Goal: Task Accomplishment & Management: Use online tool/utility

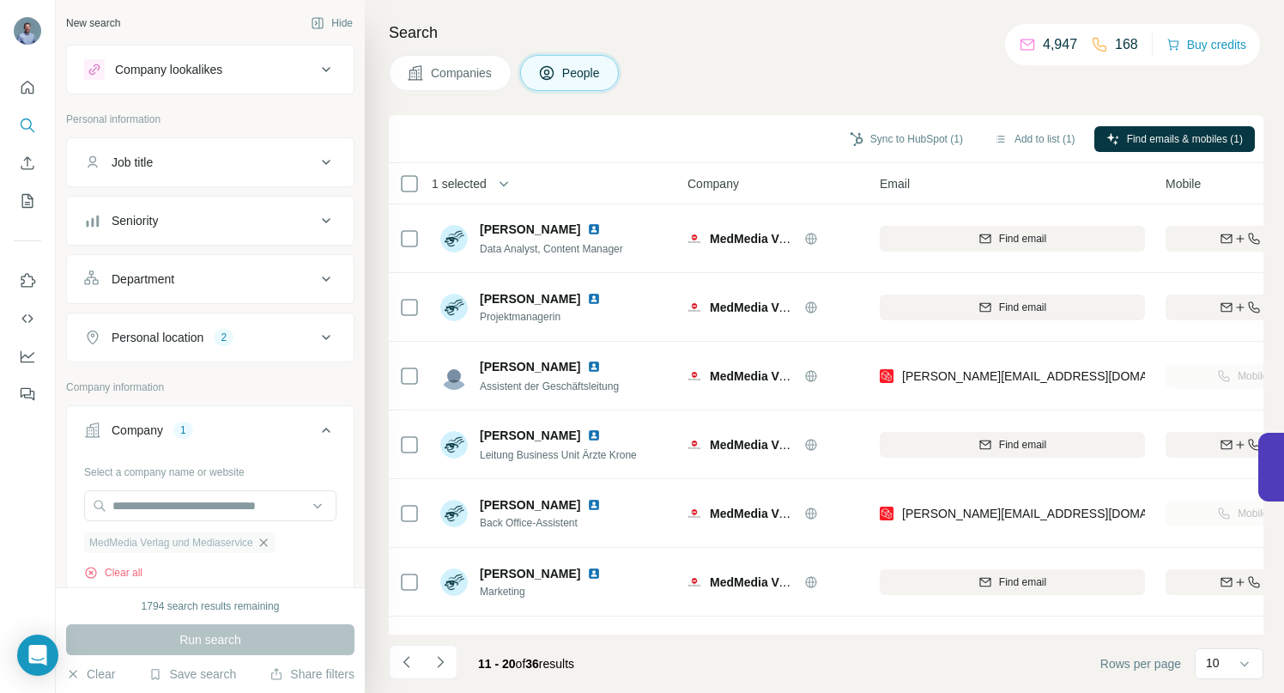
scroll to position [213, 225]
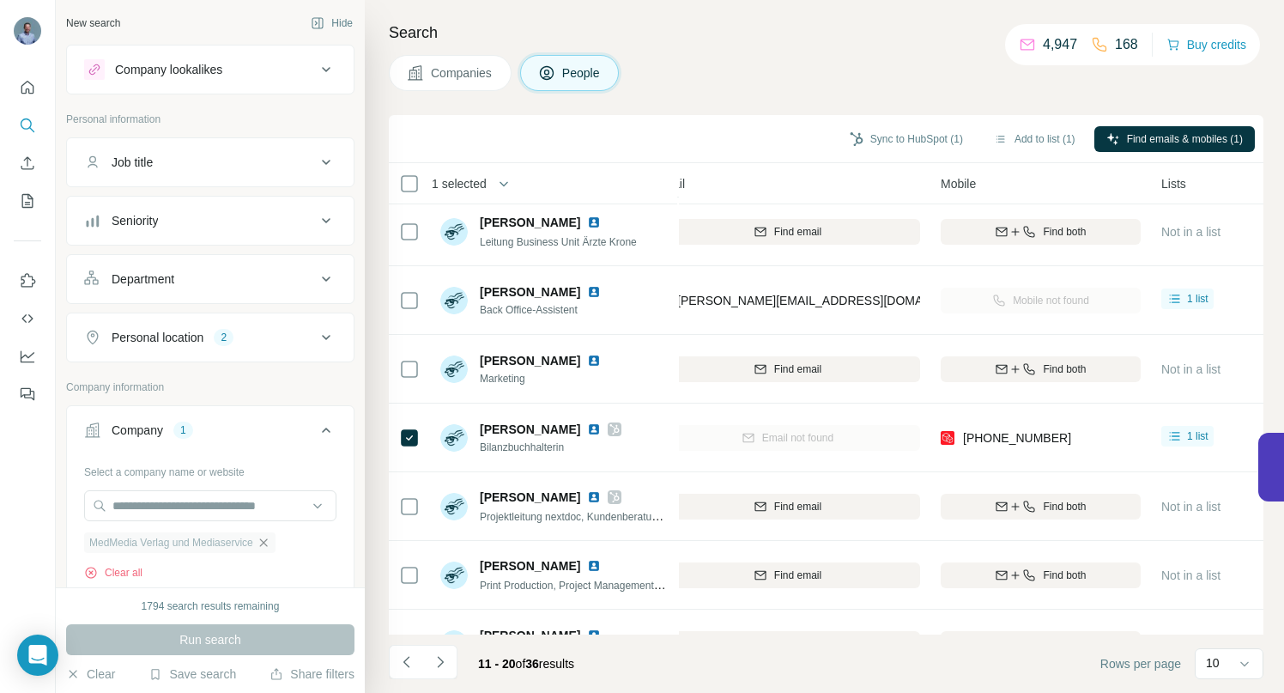
click at [270, 542] on icon "button" at bounding box center [264, 543] width 14 height 14
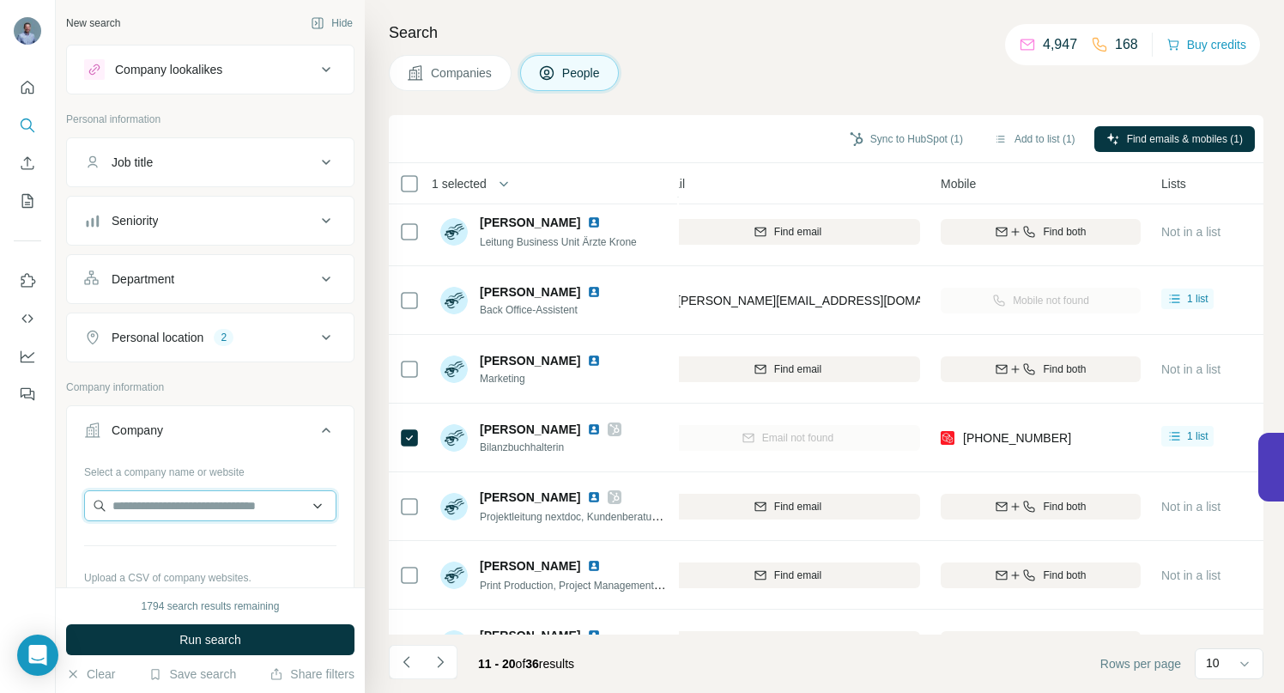
click at [169, 510] on input "text" at bounding box center [210, 505] width 252 height 31
paste input "**********"
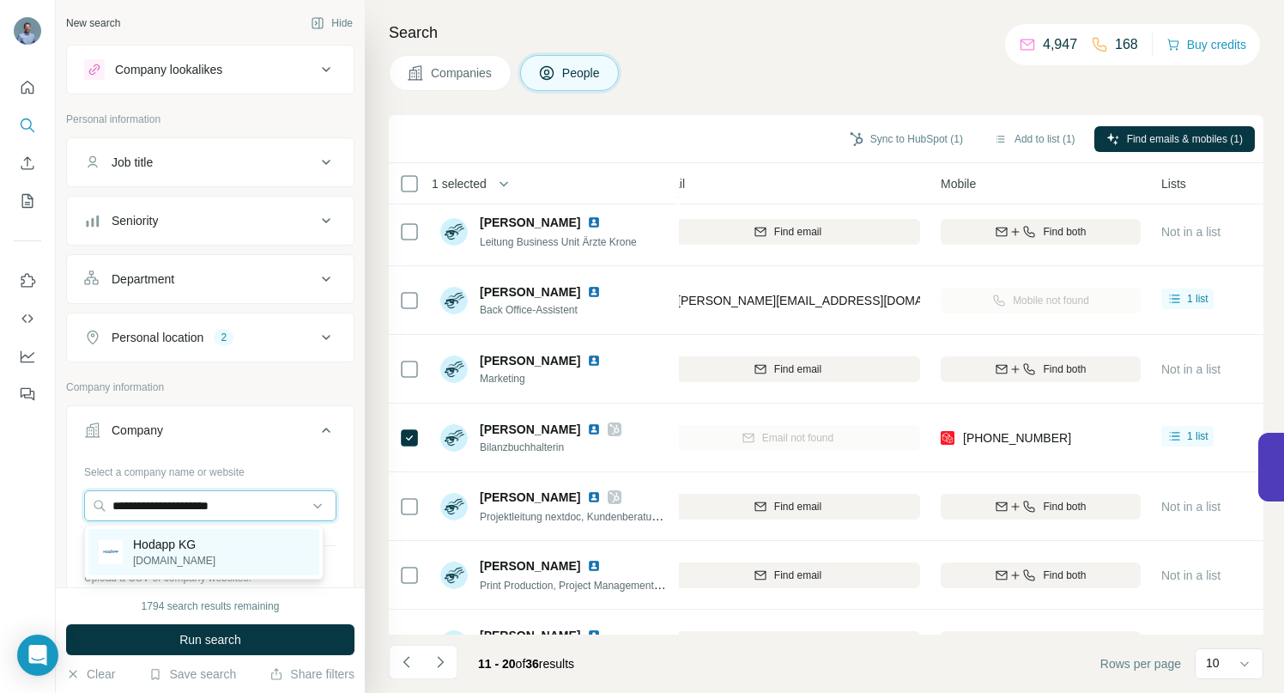
type input "**********"
click at [173, 554] on p "[DOMAIN_NAME]" at bounding box center [174, 560] width 82 height 15
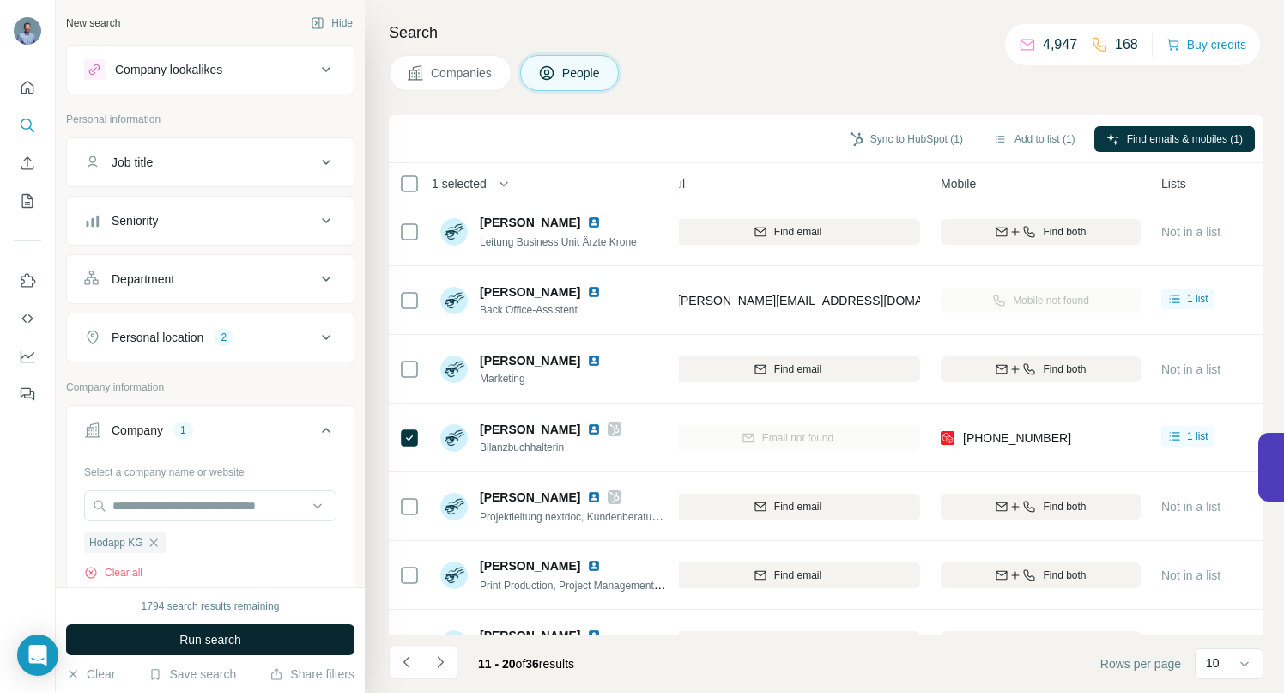
click at [219, 631] on span "Run search" at bounding box center [210, 639] width 62 height 17
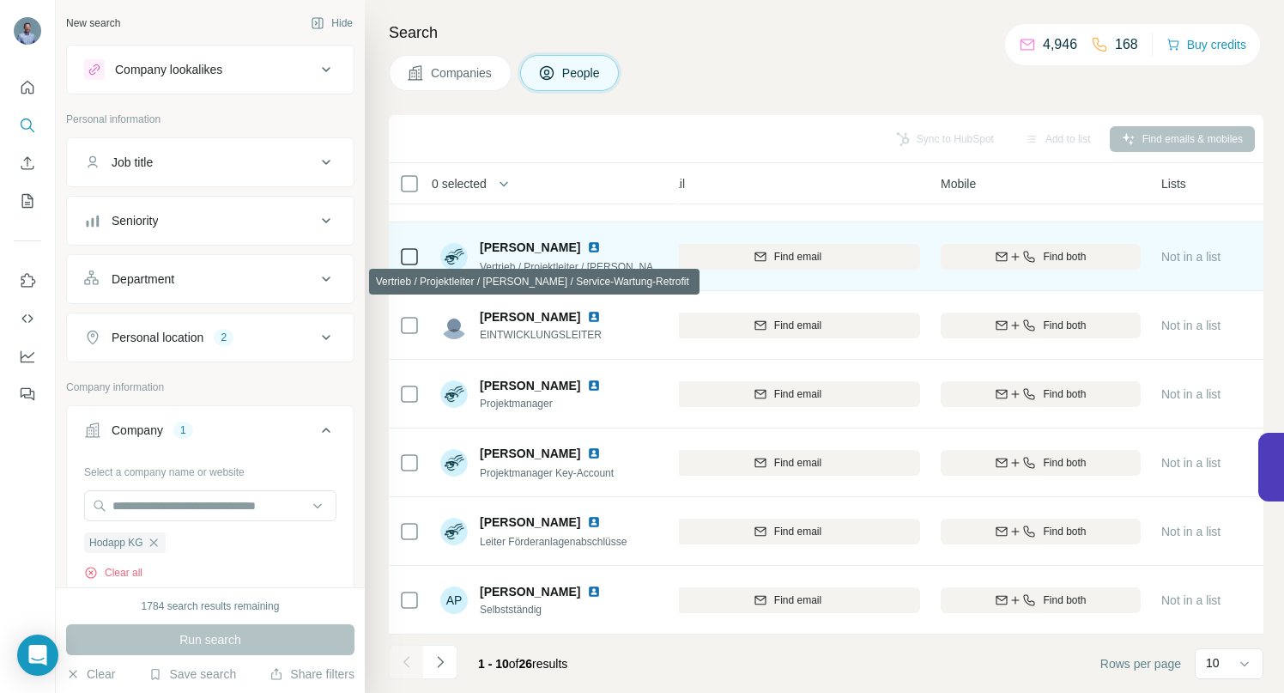
scroll to position [266, 225]
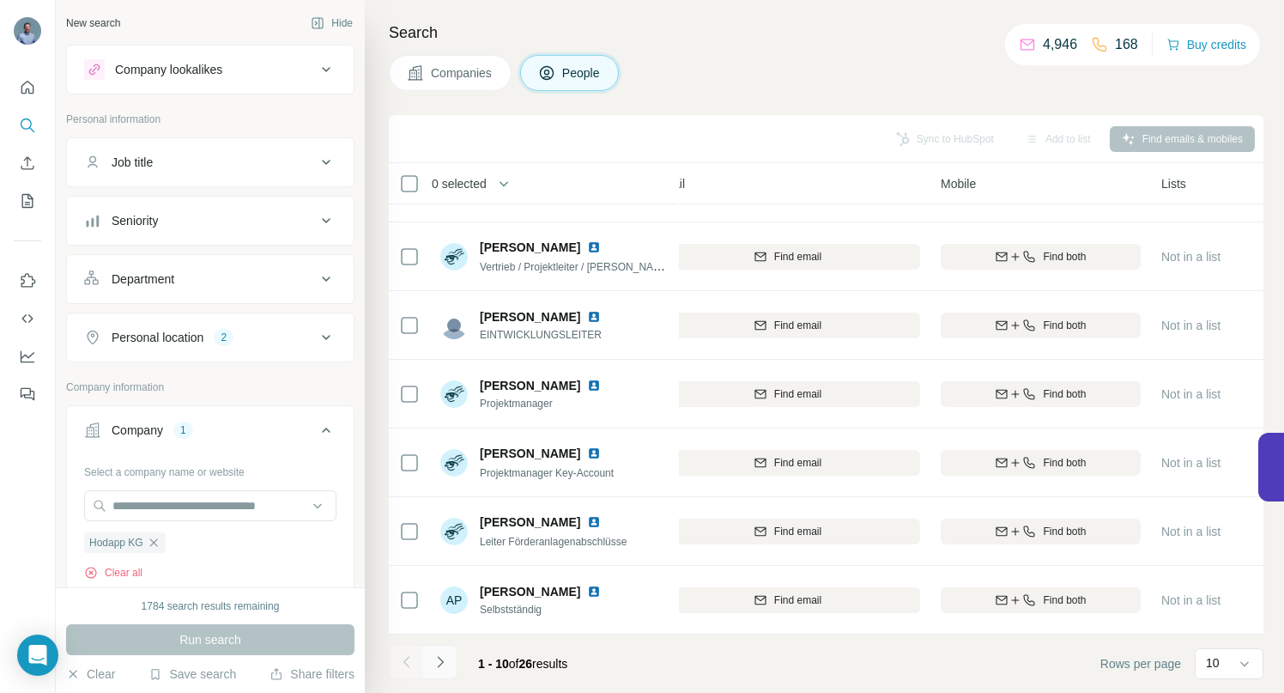
click at [444, 660] on icon "Navigate to next page" at bounding box center [440, 661] width 17 height 17
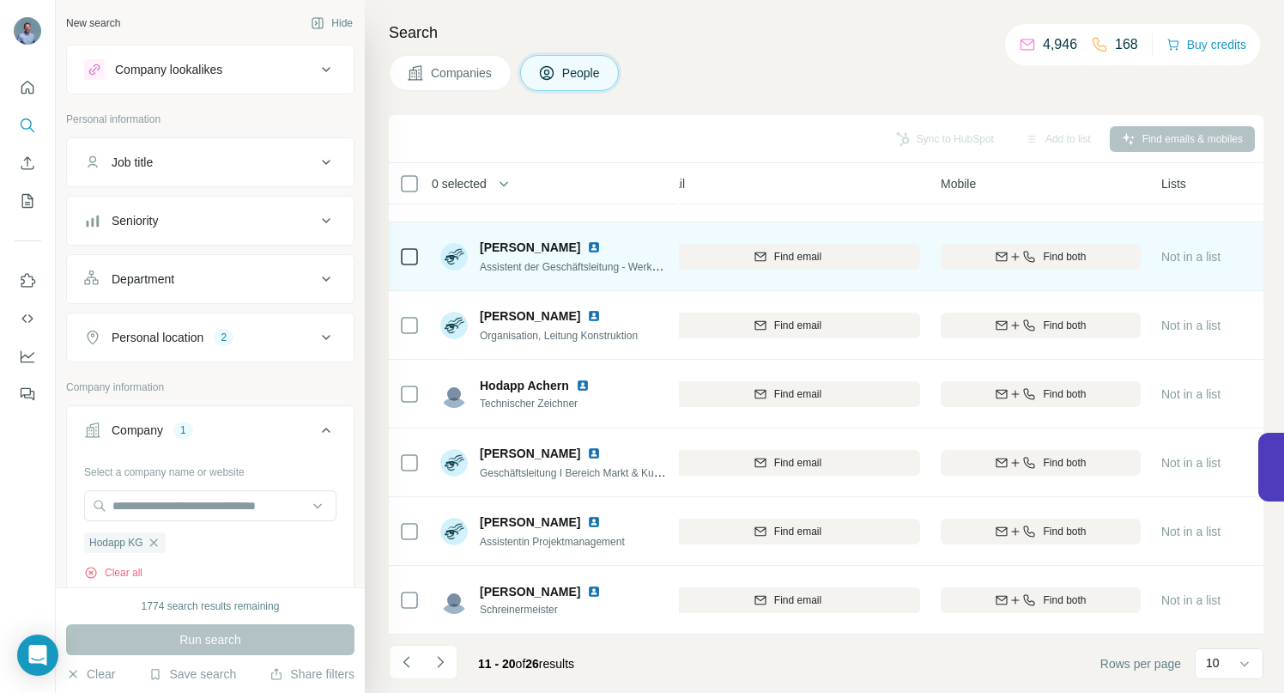
click at [591, 240] on img at bounding box center [594, 247] width 14 height 14
click at [1039, 249] on div "Find both" at bounding box center [1041, 256] width 200 height 15
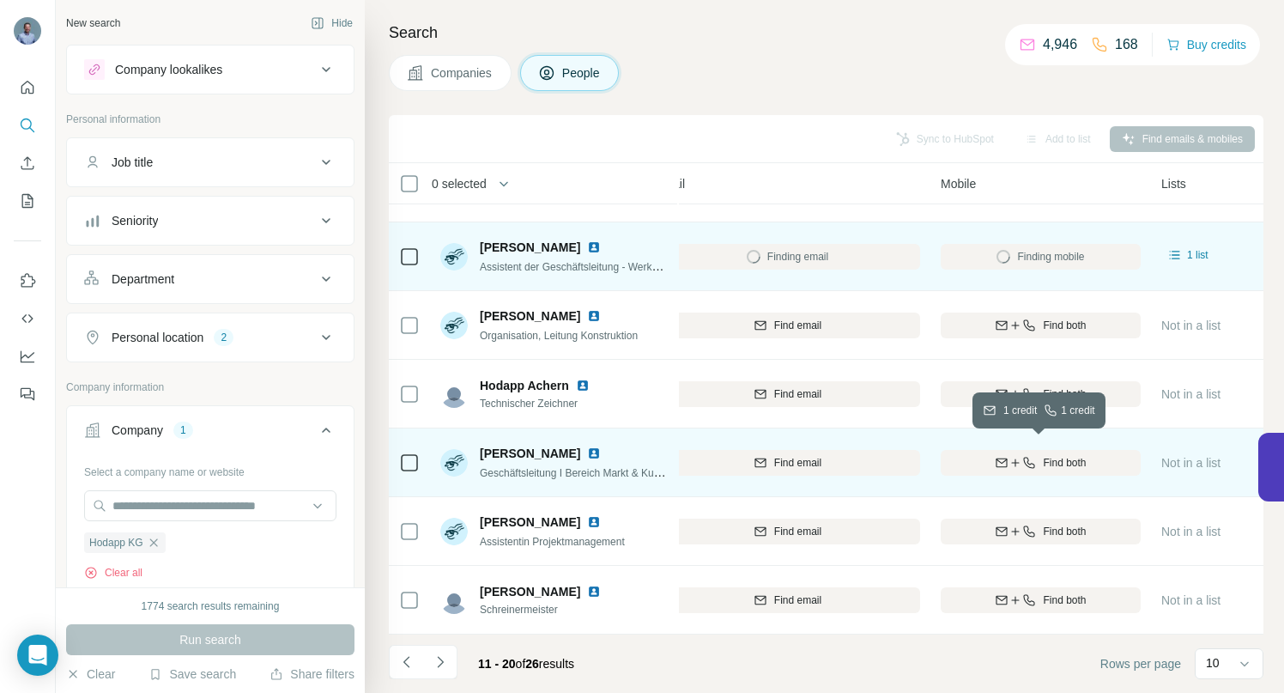
click at [1056, 455] on span "Find both" at bounding box center [1064, 462] width 43 height 15
click at [443, 654] on icon "Navigate to next page" at bounding box center [440, 661] width 17 height 17
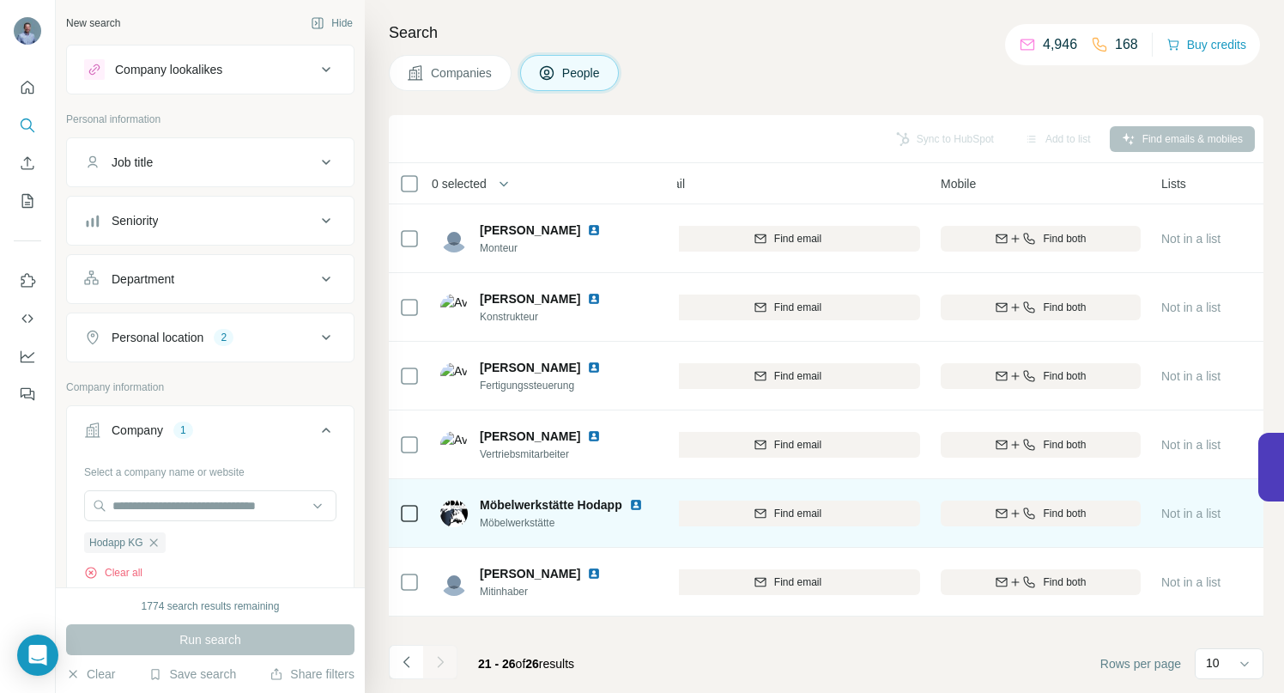
scroll to position [0, 225]
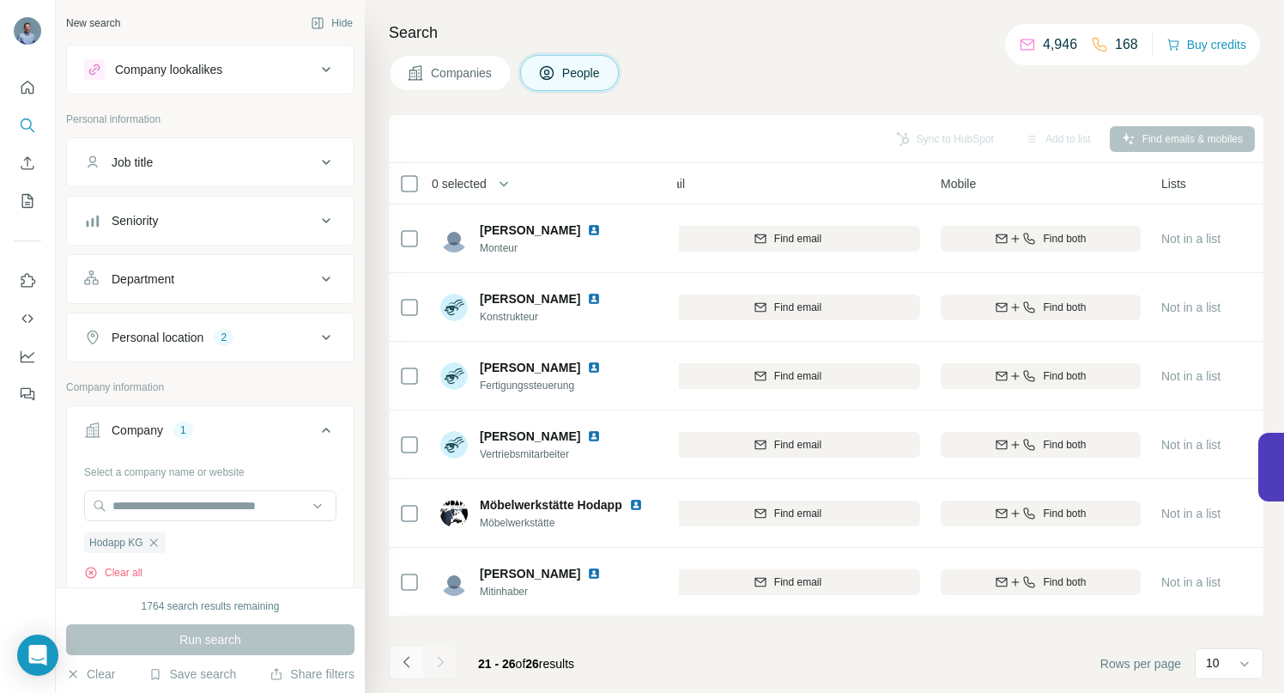
click at [404, 658] on icon "Navigate to previous page" at bounding box center [406, 661] width 17 height 17
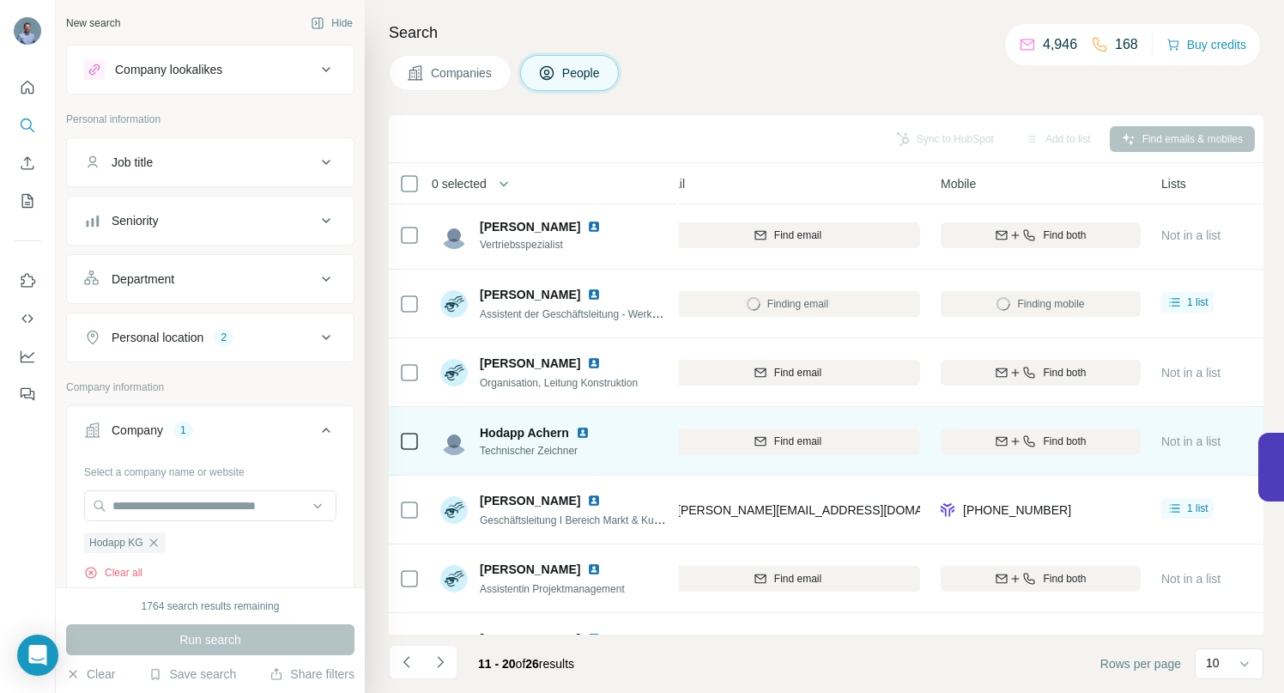
scroll to position [199, 225]
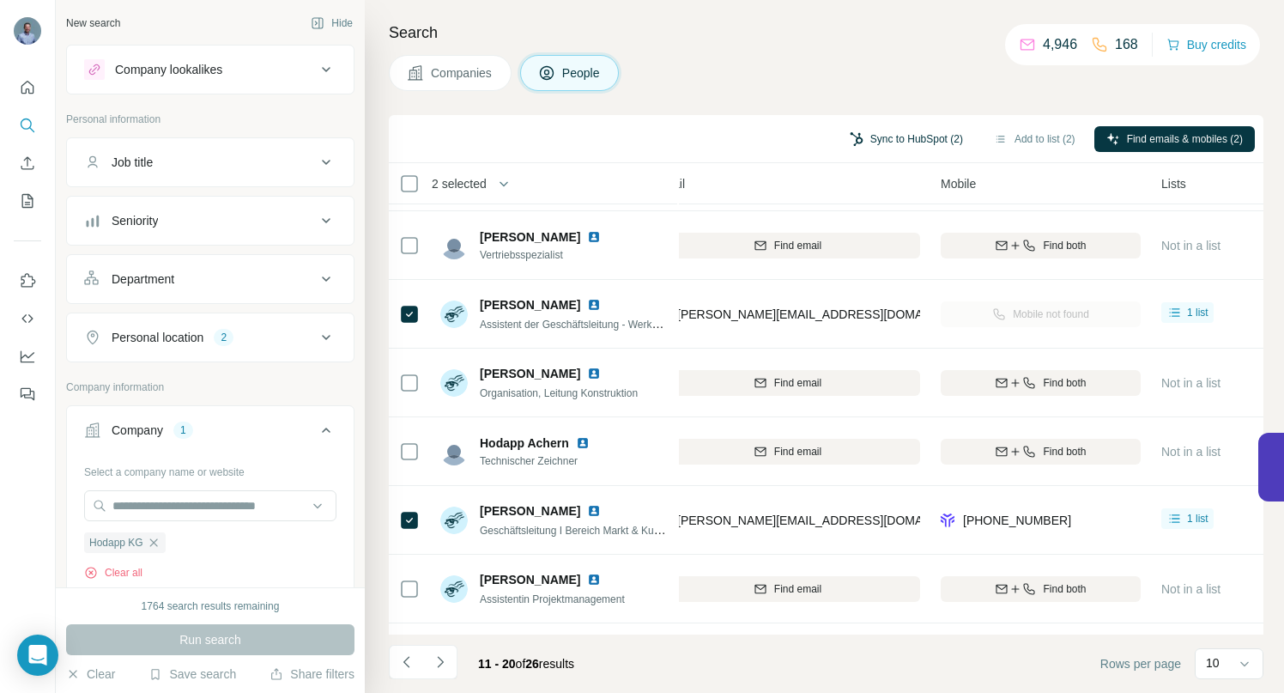
click at [899, 137] on button "Sync to HubSpot (2)" at bounding box center [906, 139] width 137 height 26
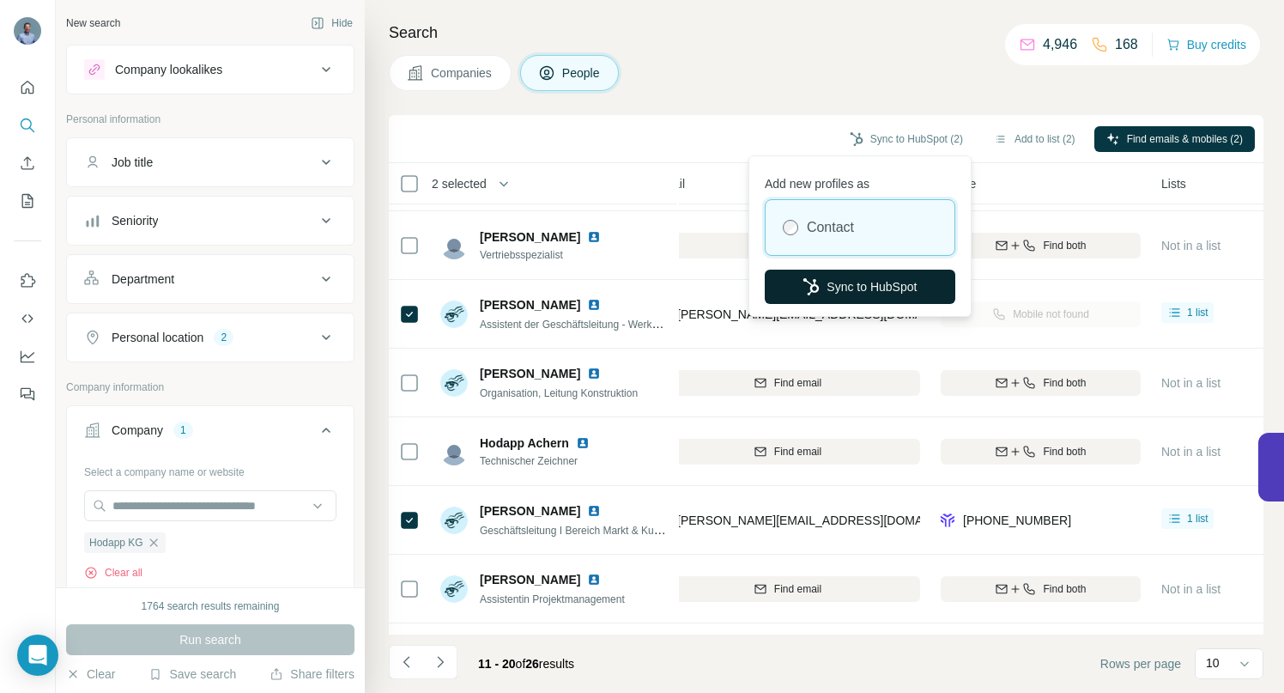
click at [864, 283] on button "Sync to HubSpot" at bounding box center [860, 286] width 191 height 34
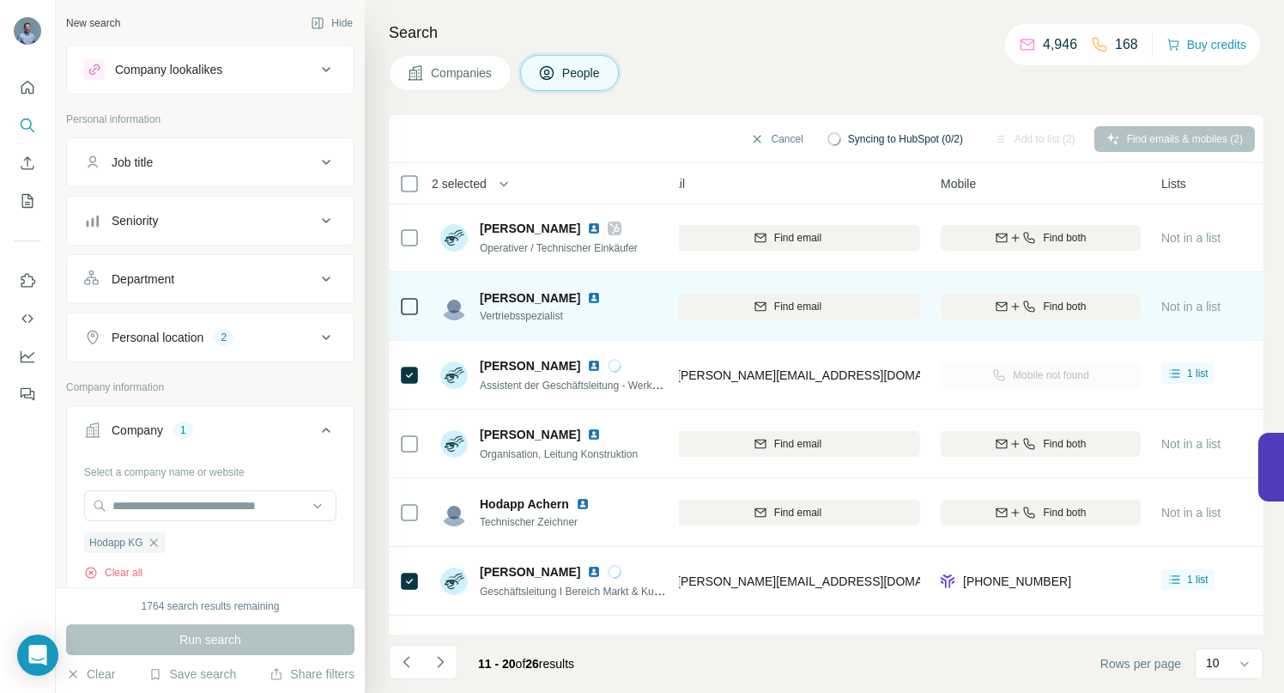
scroll to position [0, 225]
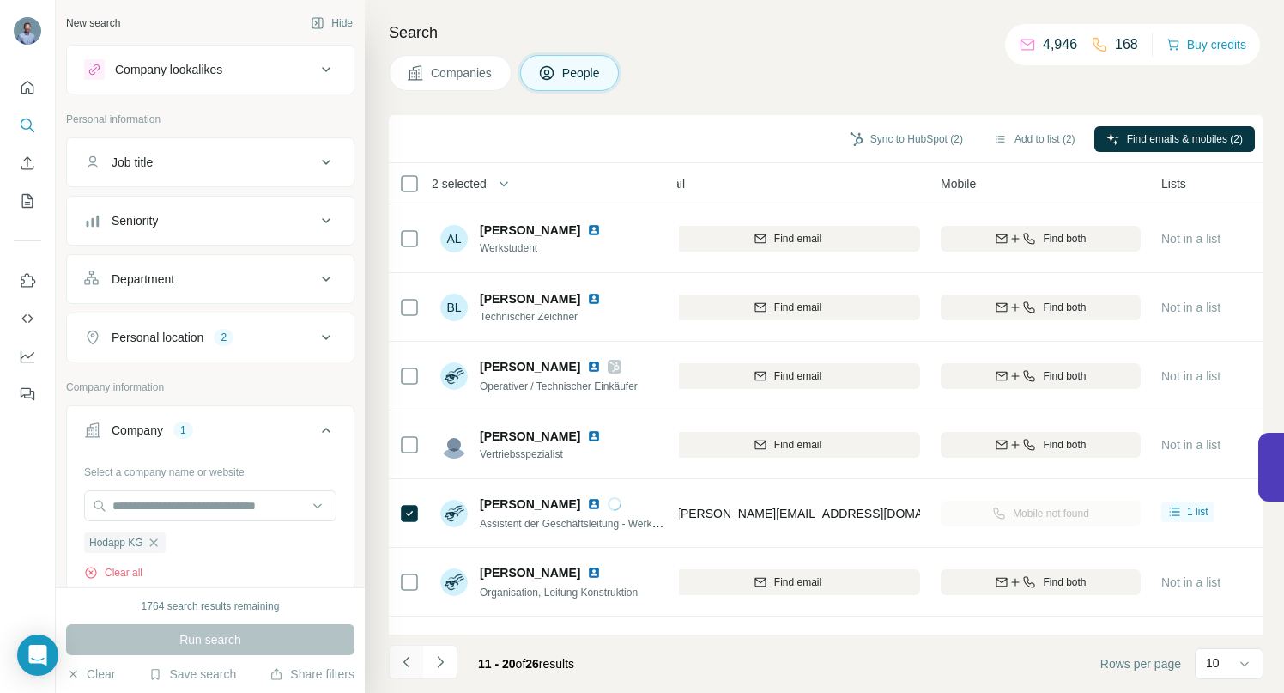
click at [409, 669] on icon "Navigate to previous page" at bounding box center [406, 661] width 17 height 17
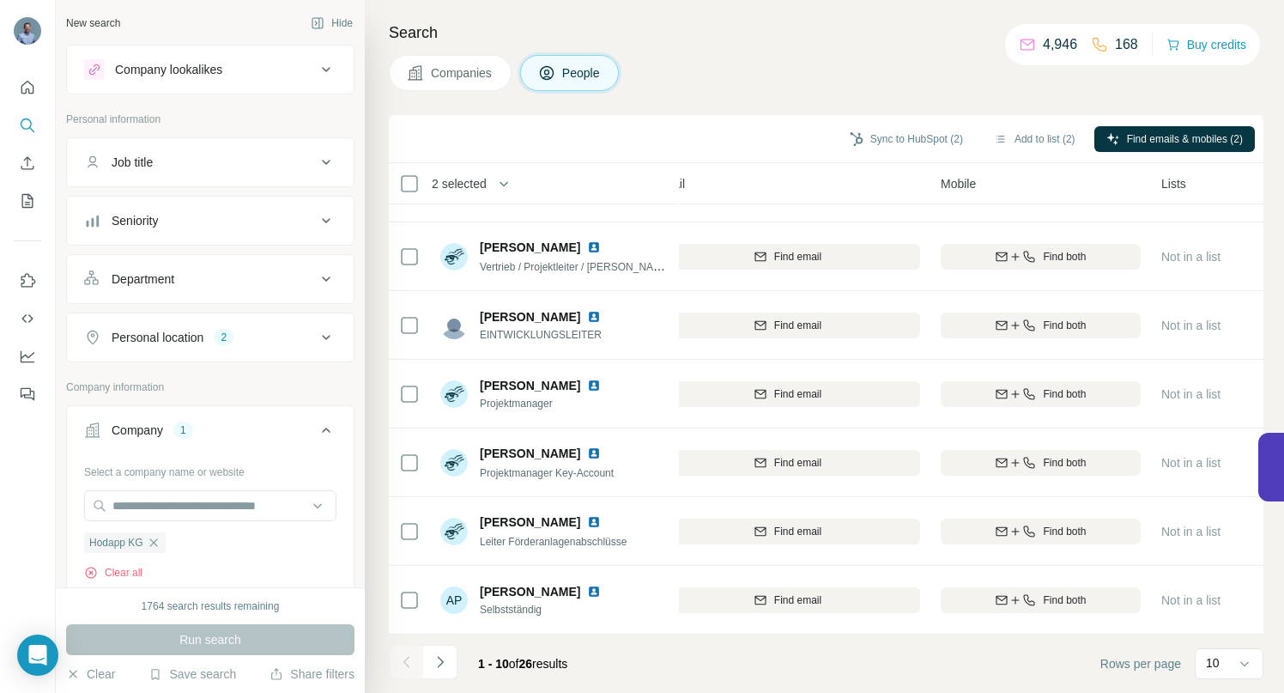
scroll to position [266, 225]
click at [158, 543] on icon "button" at bounding box center [154, 543] width 14 height 14
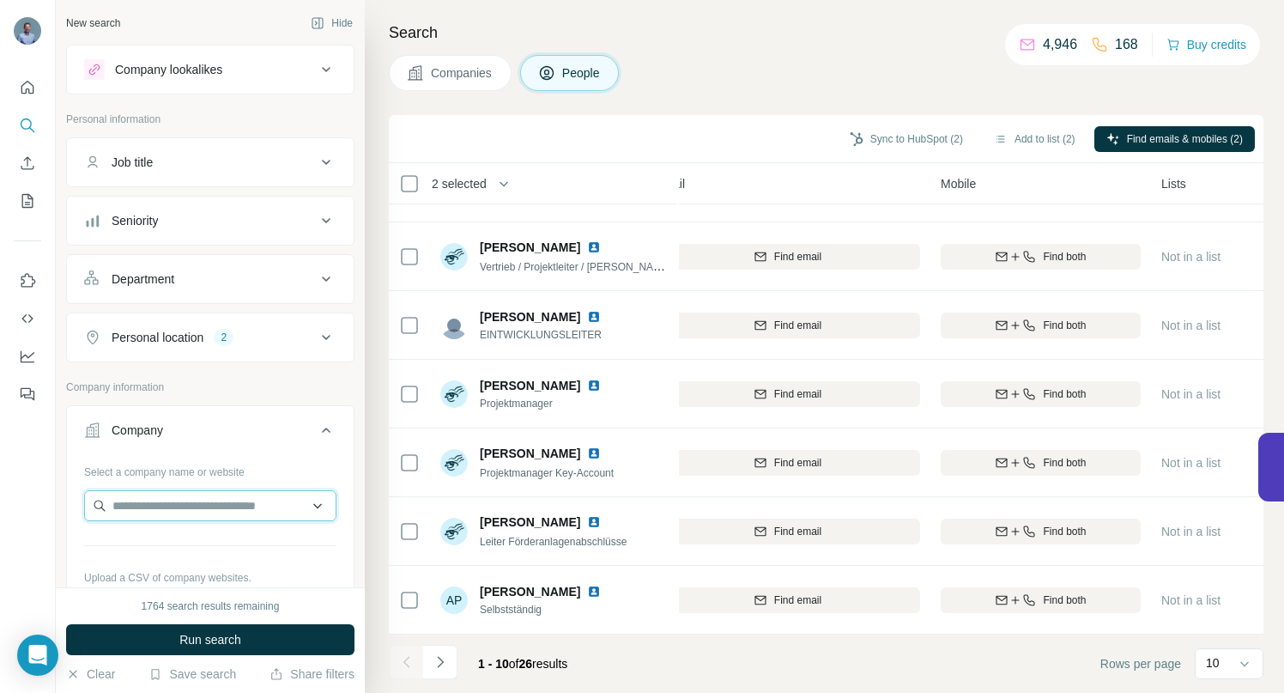
click at [149, 507] on input "text" at bounding box center [210, 505] width 252 height 31
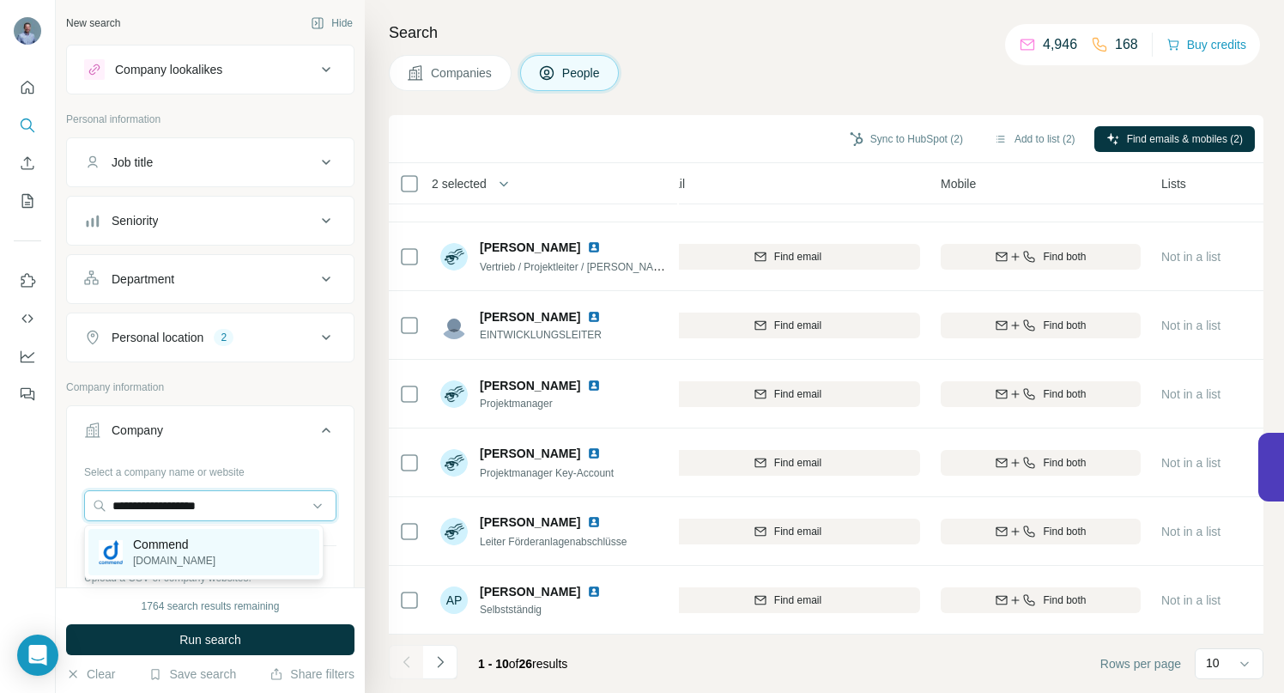
type input "**********"
click at [166, 543] on p "Commend" at bounding box center [174, 544] width 82 height 17
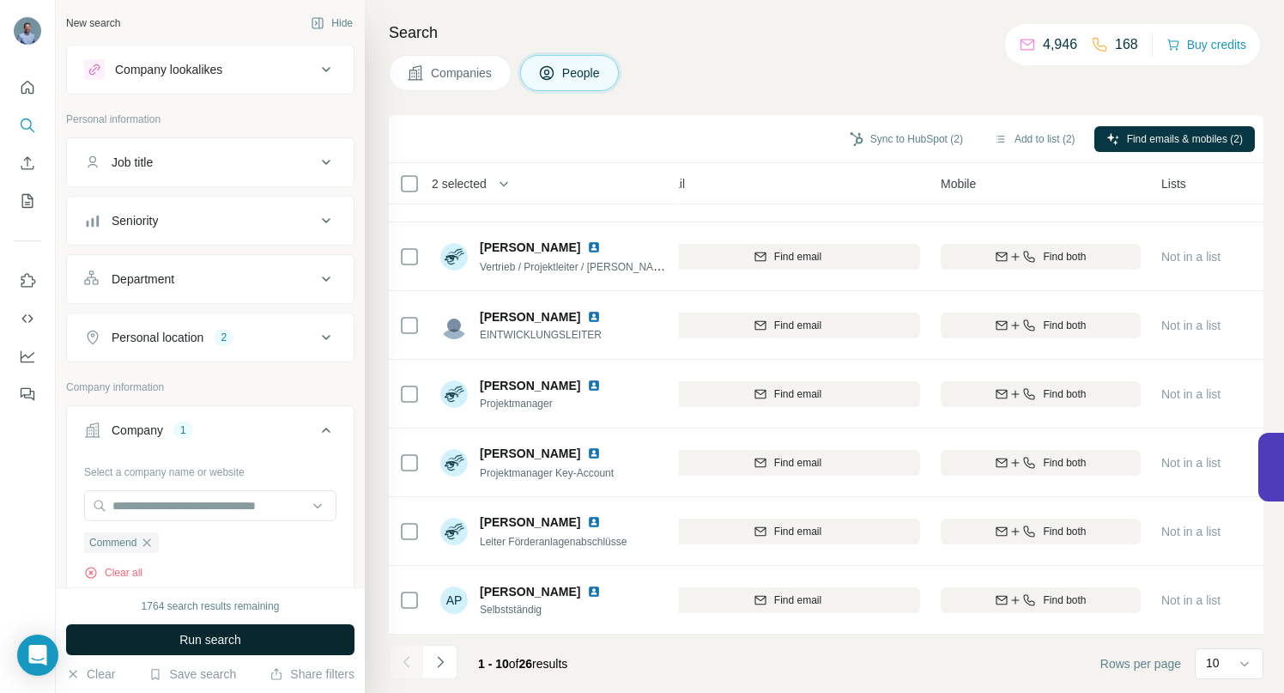
click at [196, 637] on span "Run search" at bounding box center [210, 639] width 62 height 17
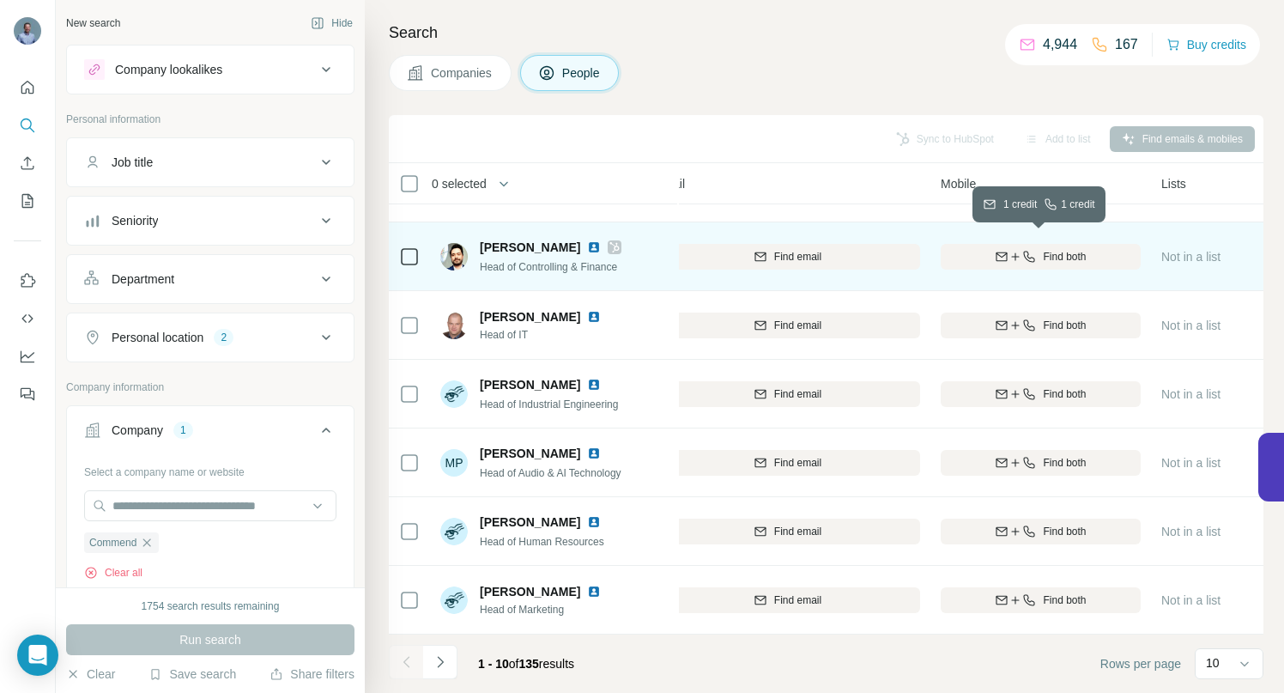
click at [1011, 250] on icon "button" at bounding box center [1015, 257] width 14 height 14
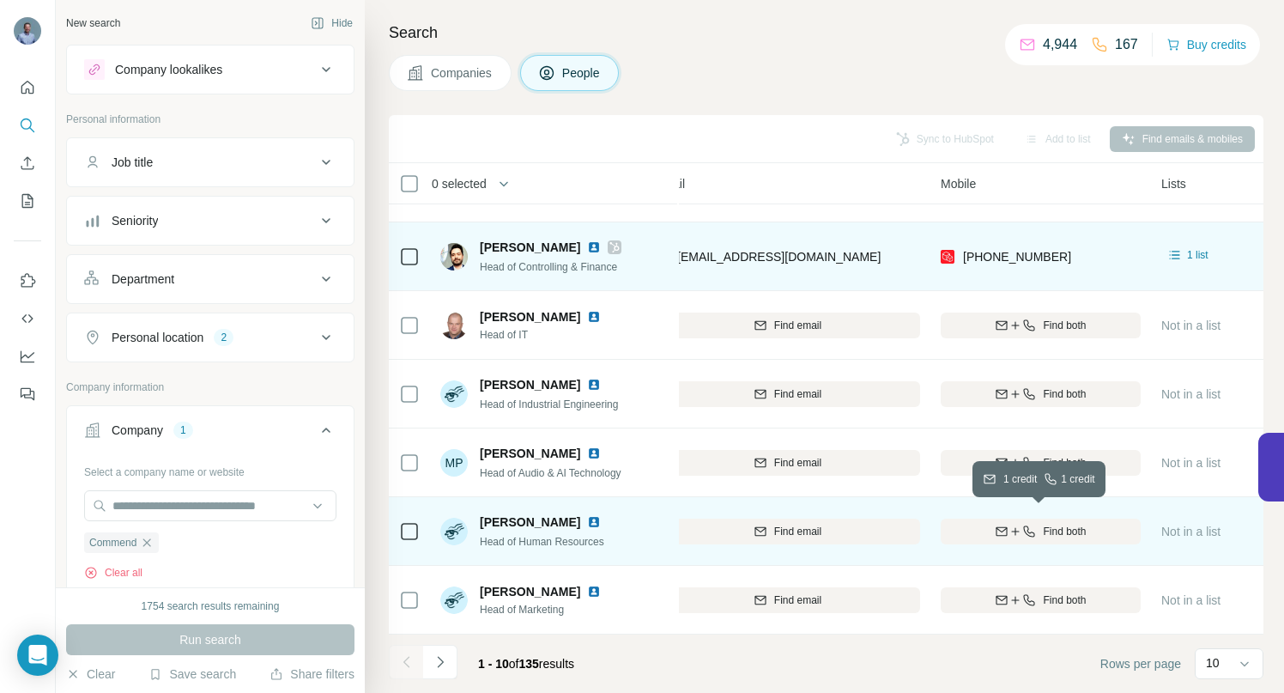
click at [982, 524] on div "Find both" at bounding box center [1041, 531] width 200 height 15
click at [440, 667] on icon "Navigate to next page" at bounding box center [440, 661] width 17 height 17
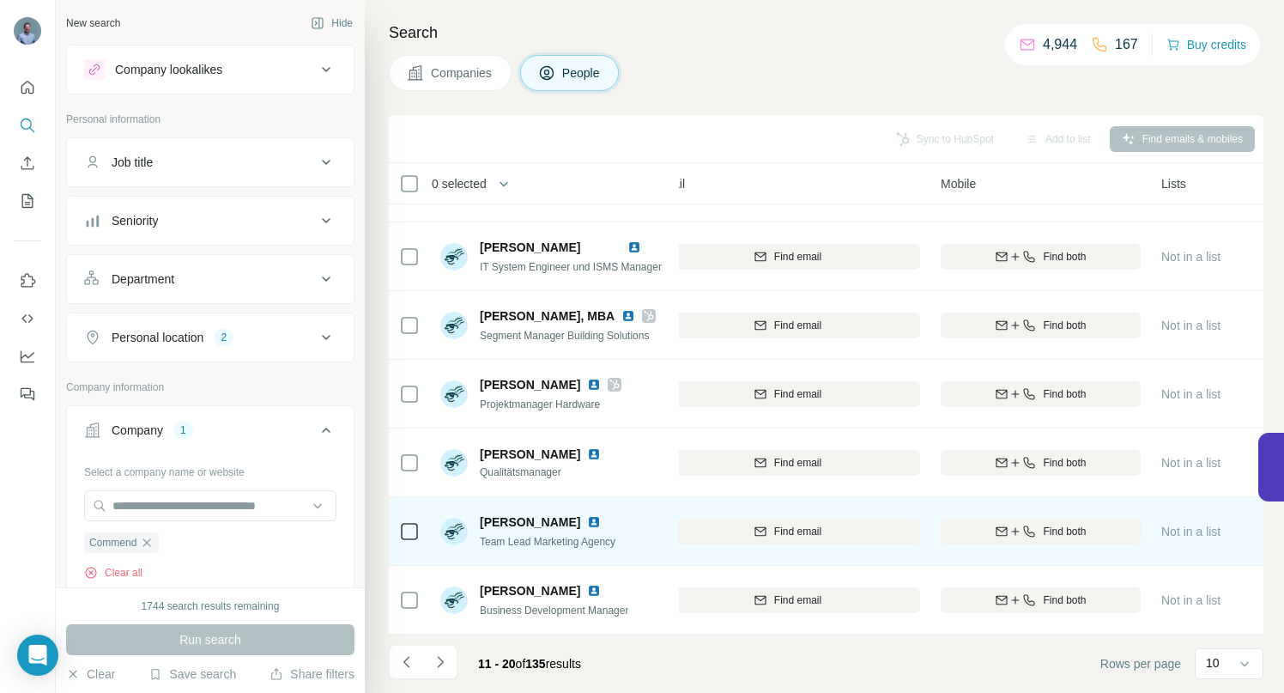
scroll to position [266, 225]
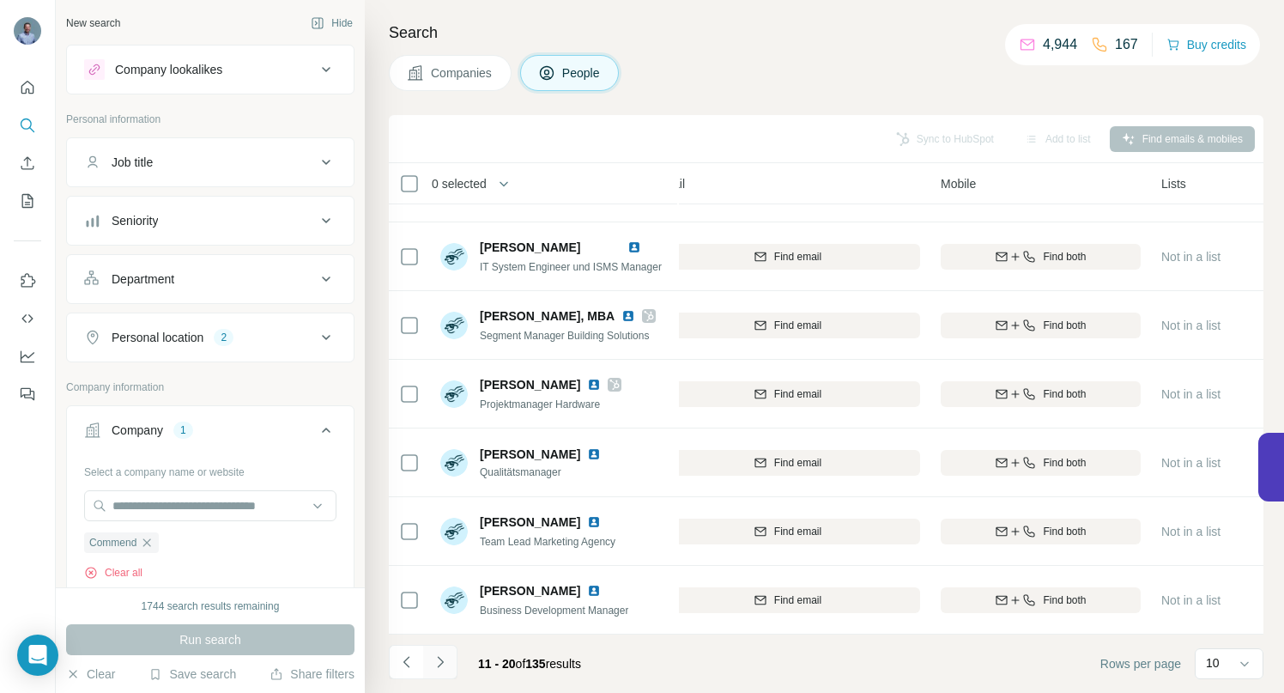
click at [436, 658] on icon "Navigate to next page" at bounding box center [440, 661] width 17 height 17
click at [438, 657] on icon "Navigate to next page" at bounding box center [440, 661] width 6 height 11
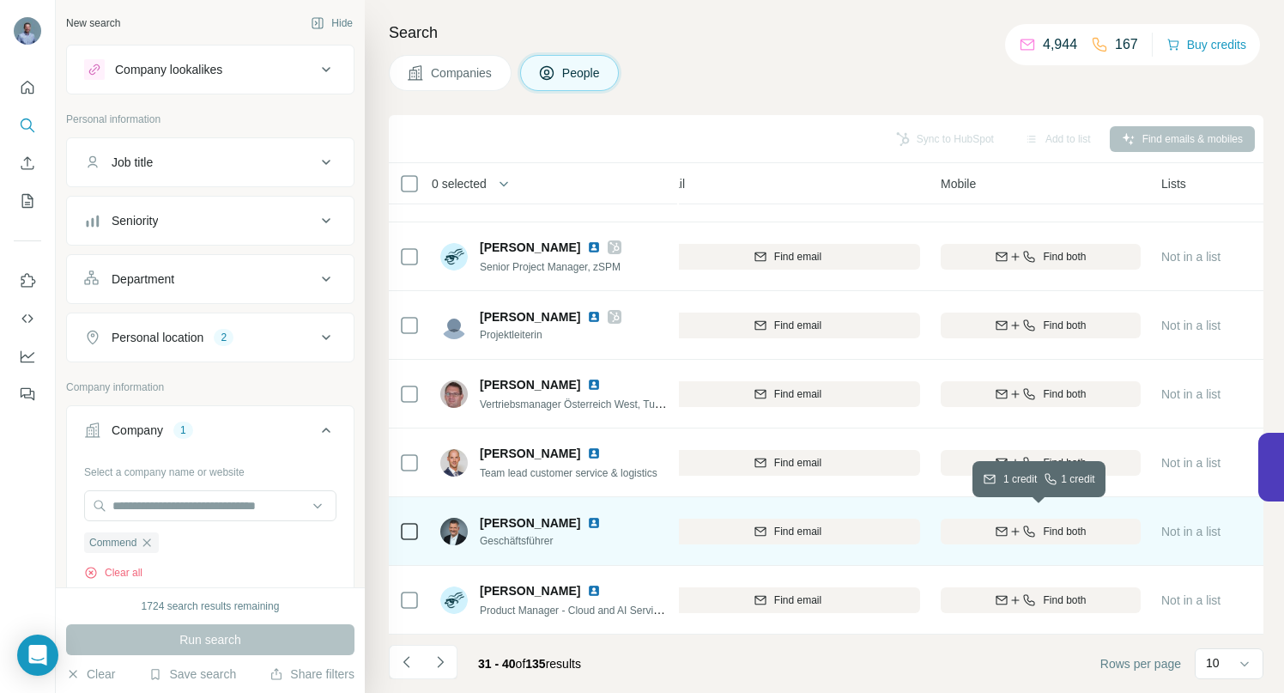
click at [1012, 524] on icon "button" at bounding box center [1015, 531] width 14 height 14
click at [445, 668] on icon "Navigate to next page" at bounding box center [440, 661] width 17 height 17
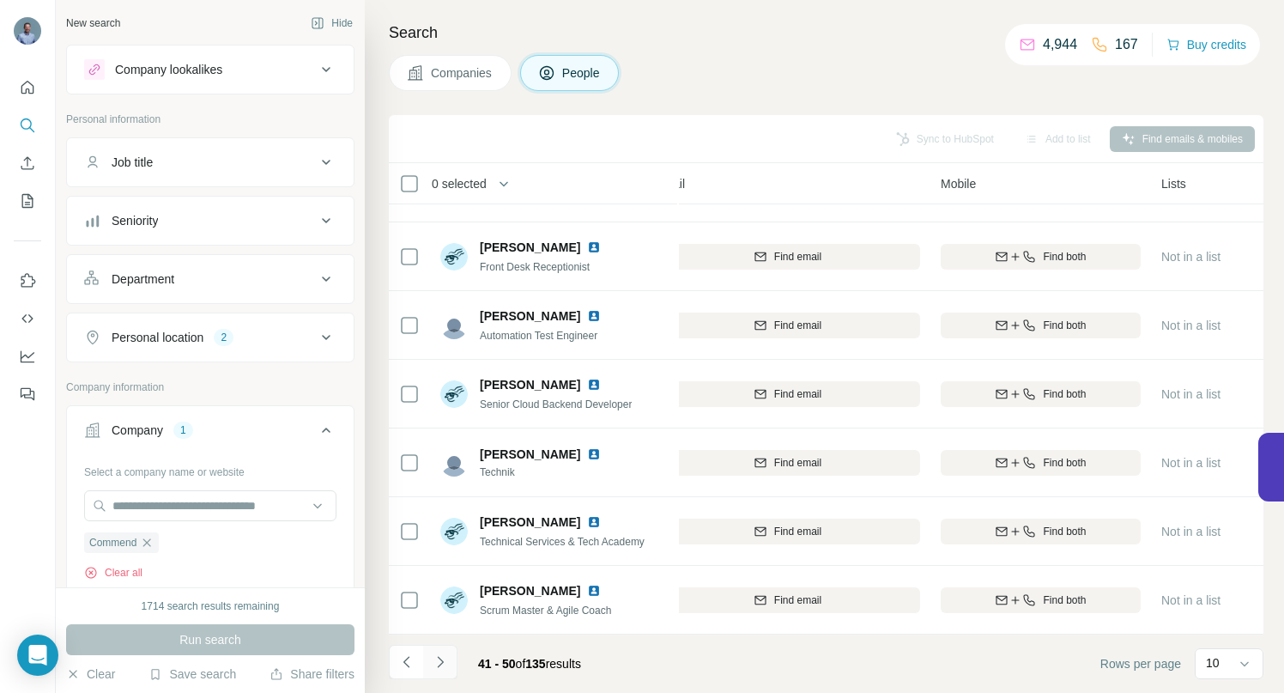
click at [443, 660] on icon "Navigate to next page" at bounding box center [440, 661] width 17 height 17
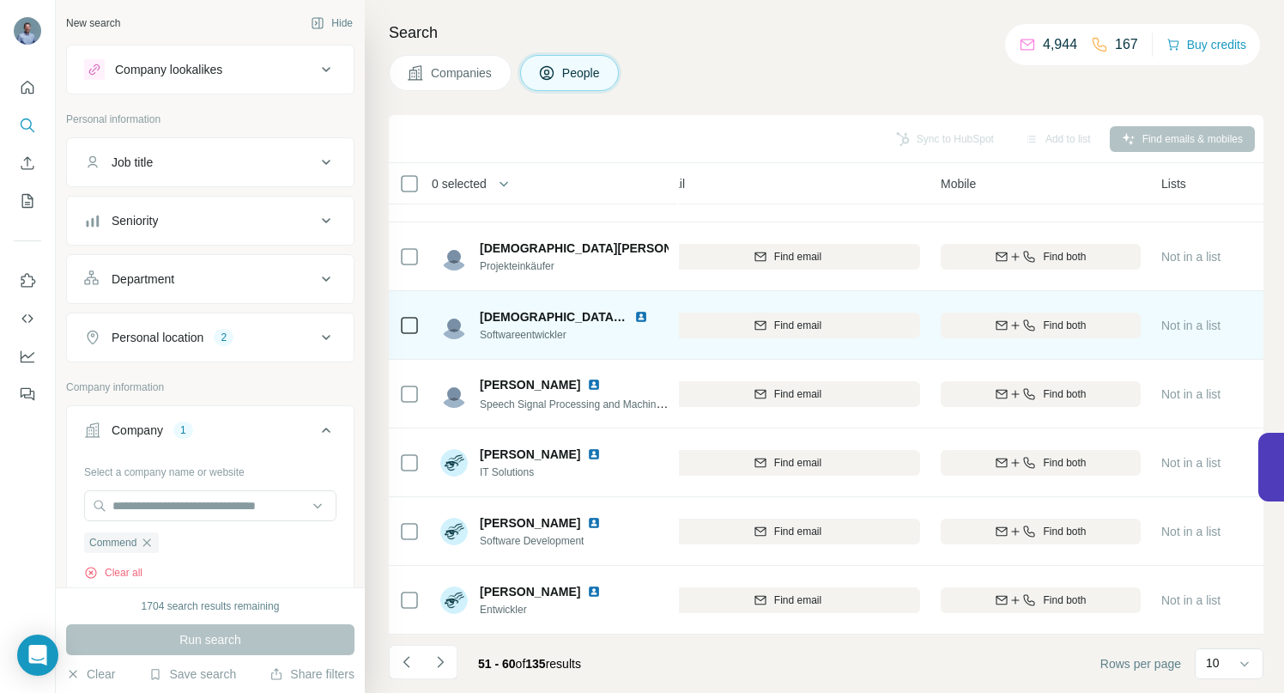
scroll to position [0, 225]
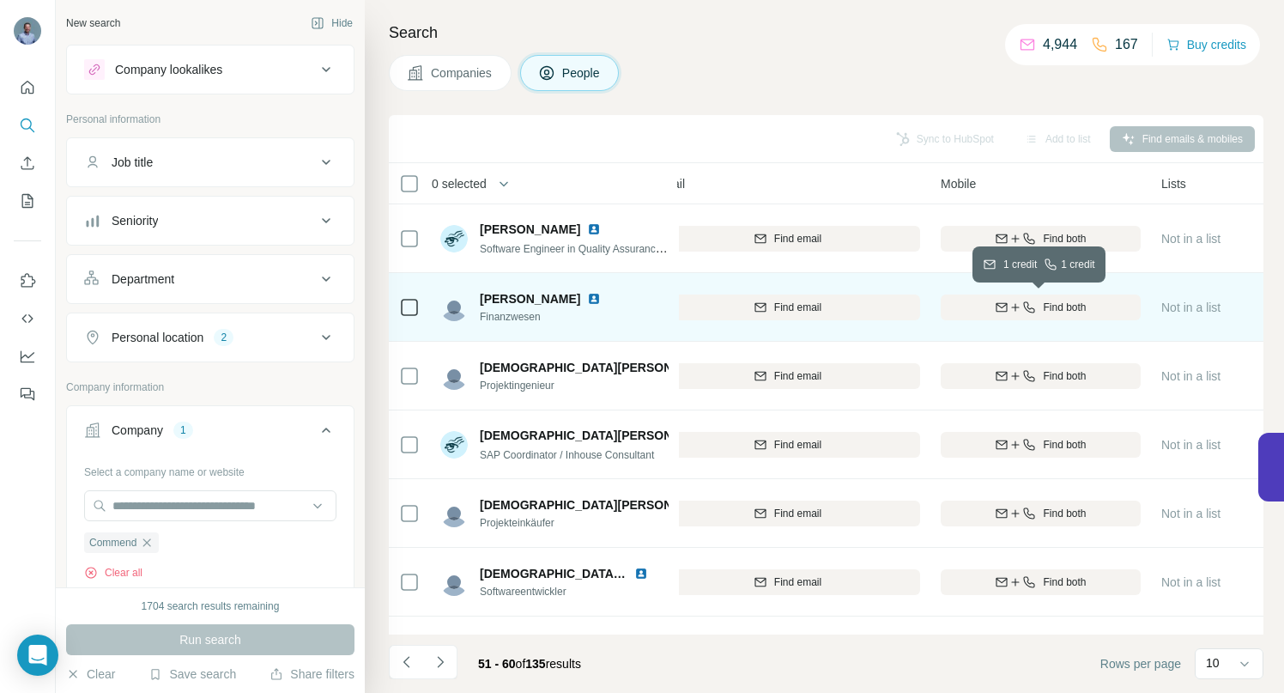
click at [1051, 305] on span "Find both" at bounding box center [1064, 307] width 43 height 15
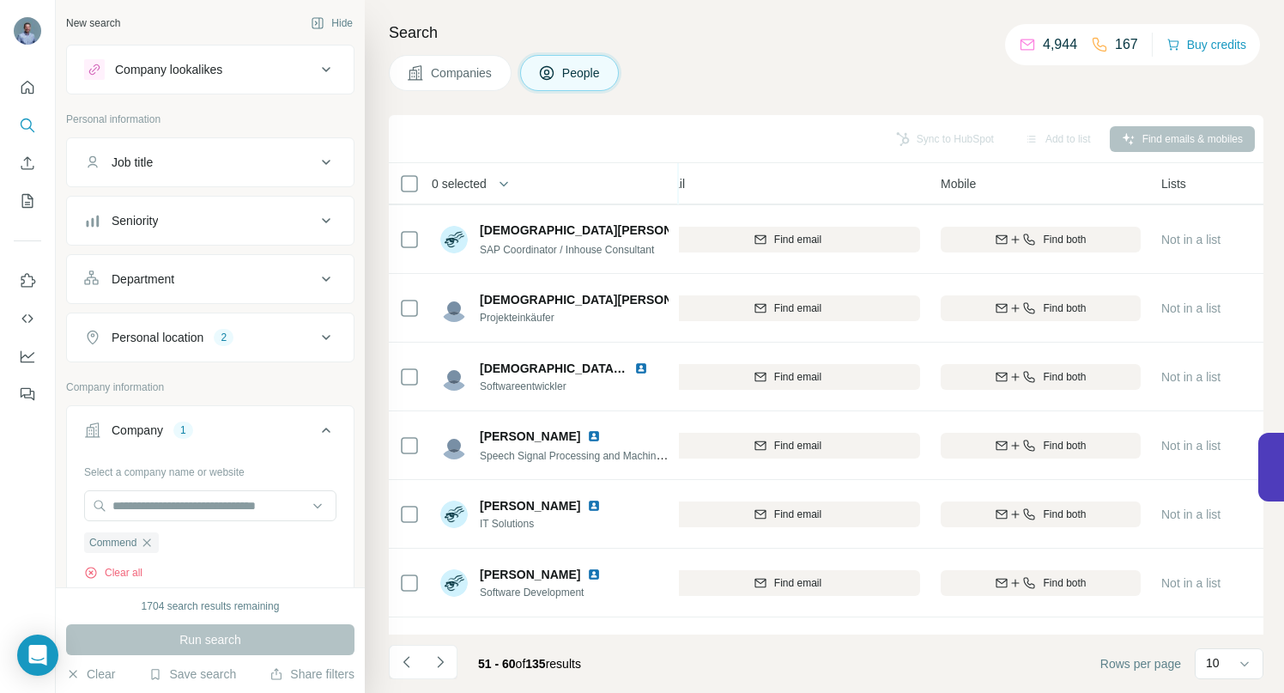
scroll to position [266, 225]
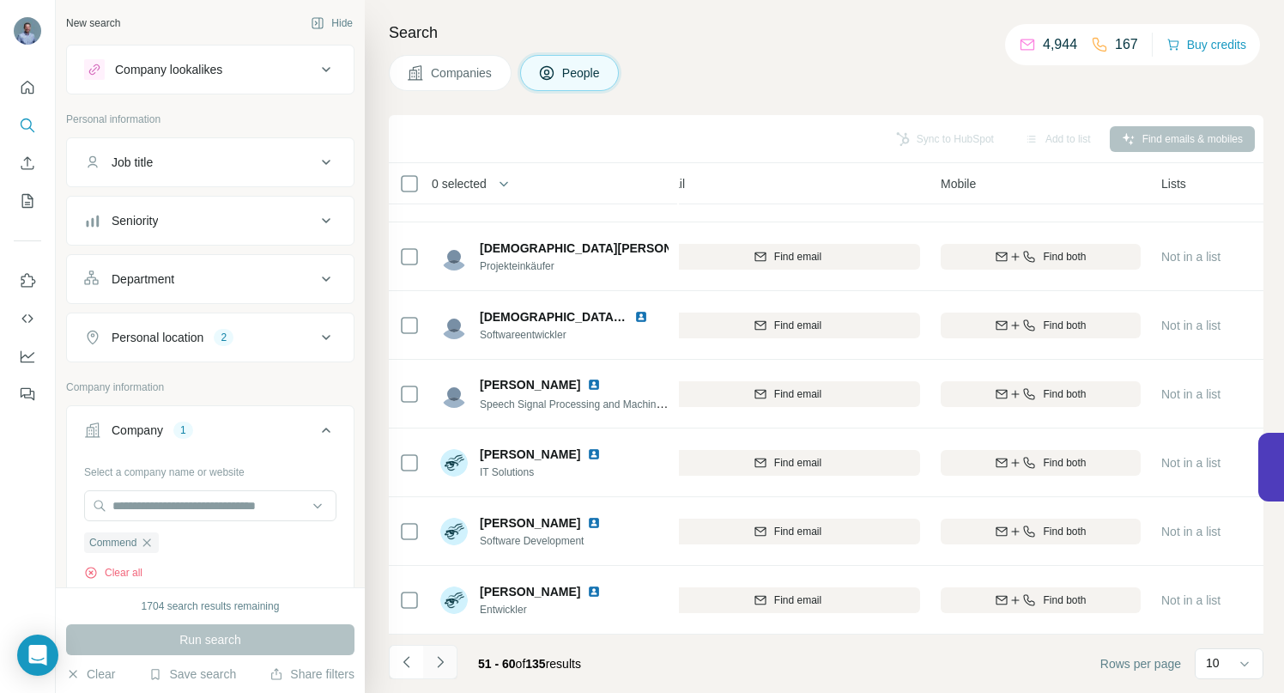
click at [440, 656] on icon "Navigate to next page" at bounding box center [440, 661] width 17 height 17
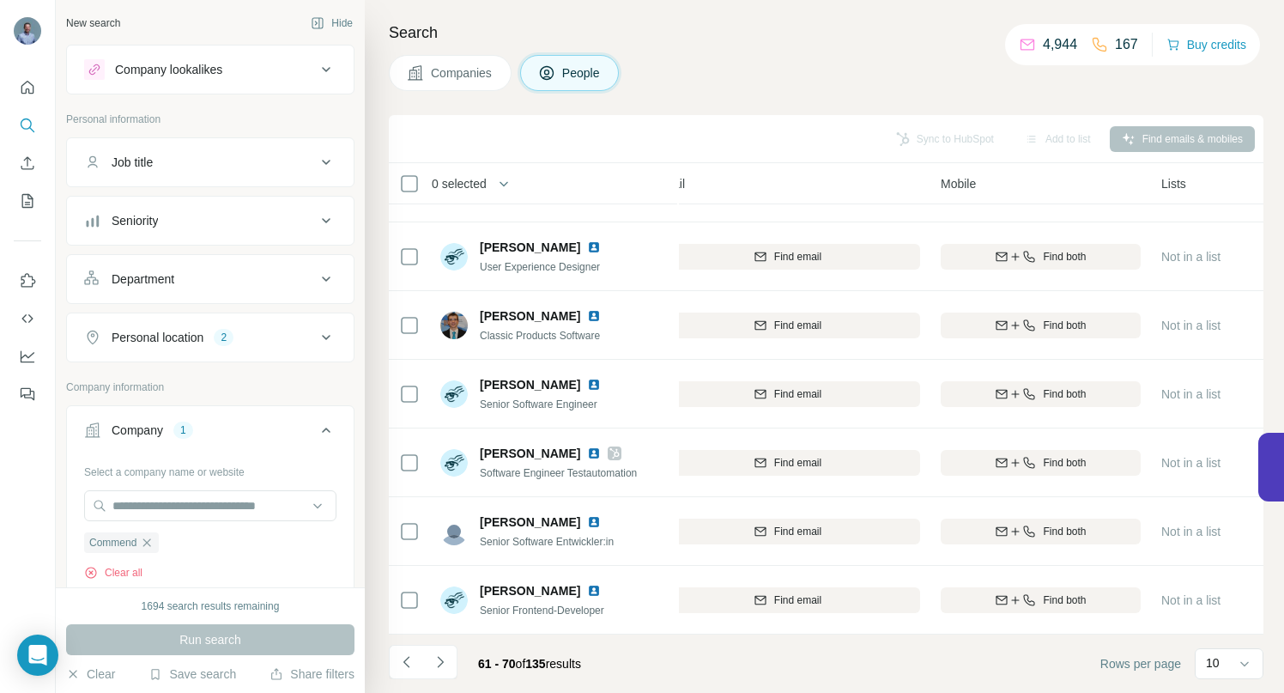
click at [439, 657] on icon "Navigate to next page" at bounding box center [440, 661] width 17 height 17
click at [439, 663] on icon "Navigate to next page" at bounding box center [440, 661] width 17 height 17
click at [439, 664] on icon "Navigate to next page" at bounding box center [440, 661] width 6 height 11
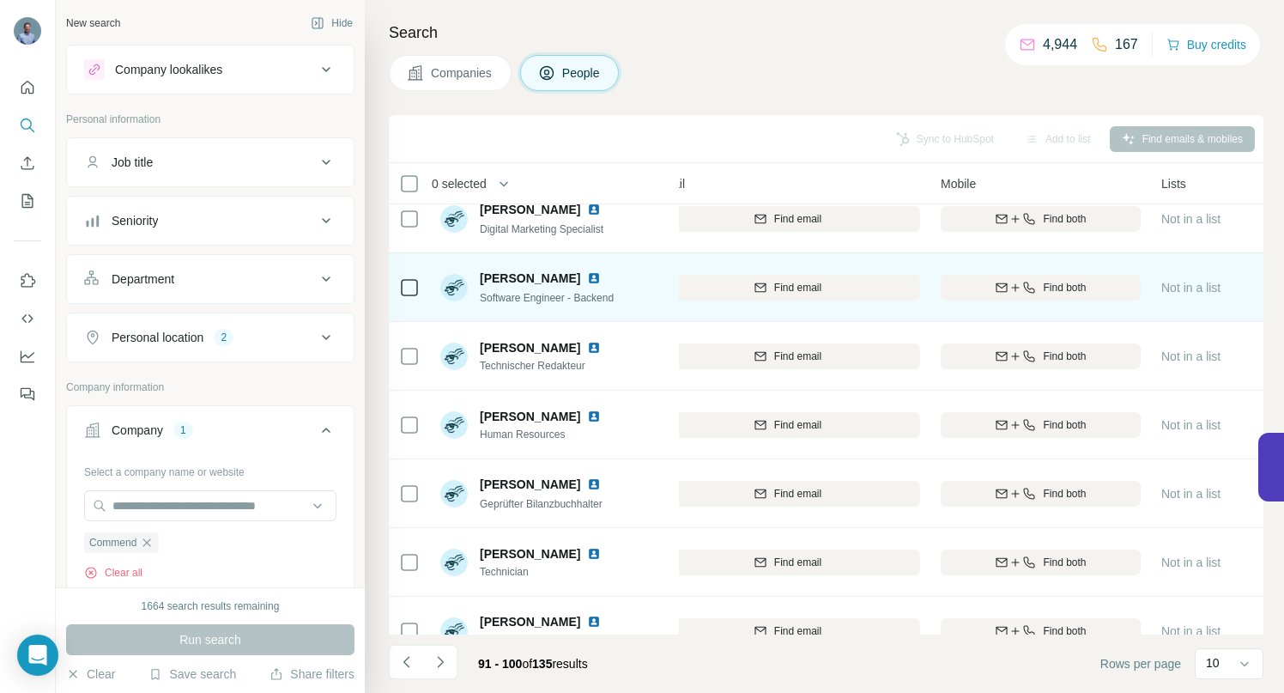
scroll to position [107, 225]
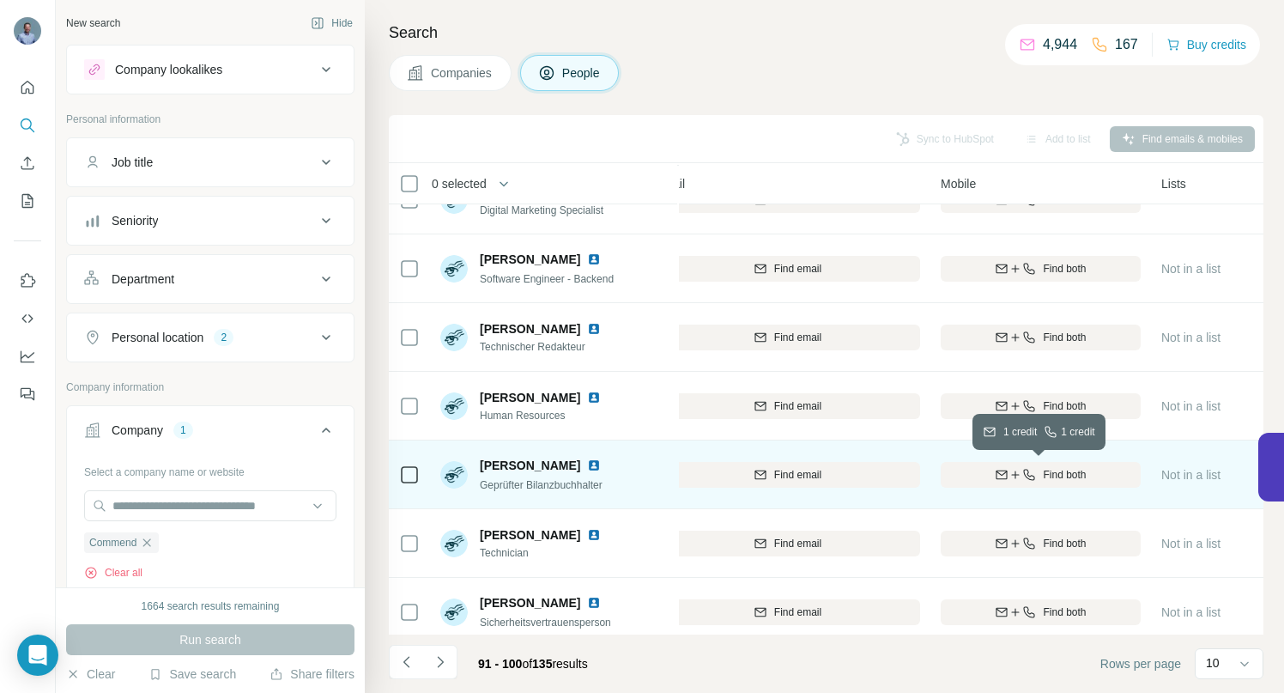
click at [1061, 477] on span "Find both" at bounding box center [1064, 474] width 43 height 15
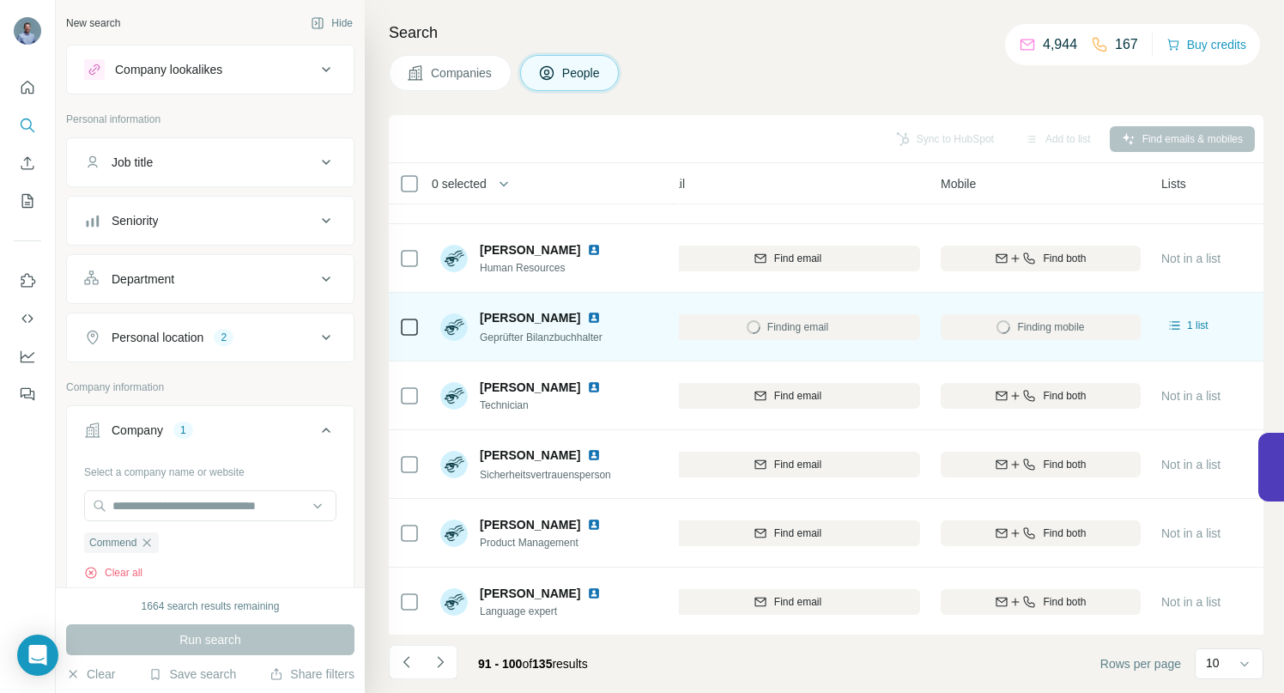
scroll to position [266, 225]
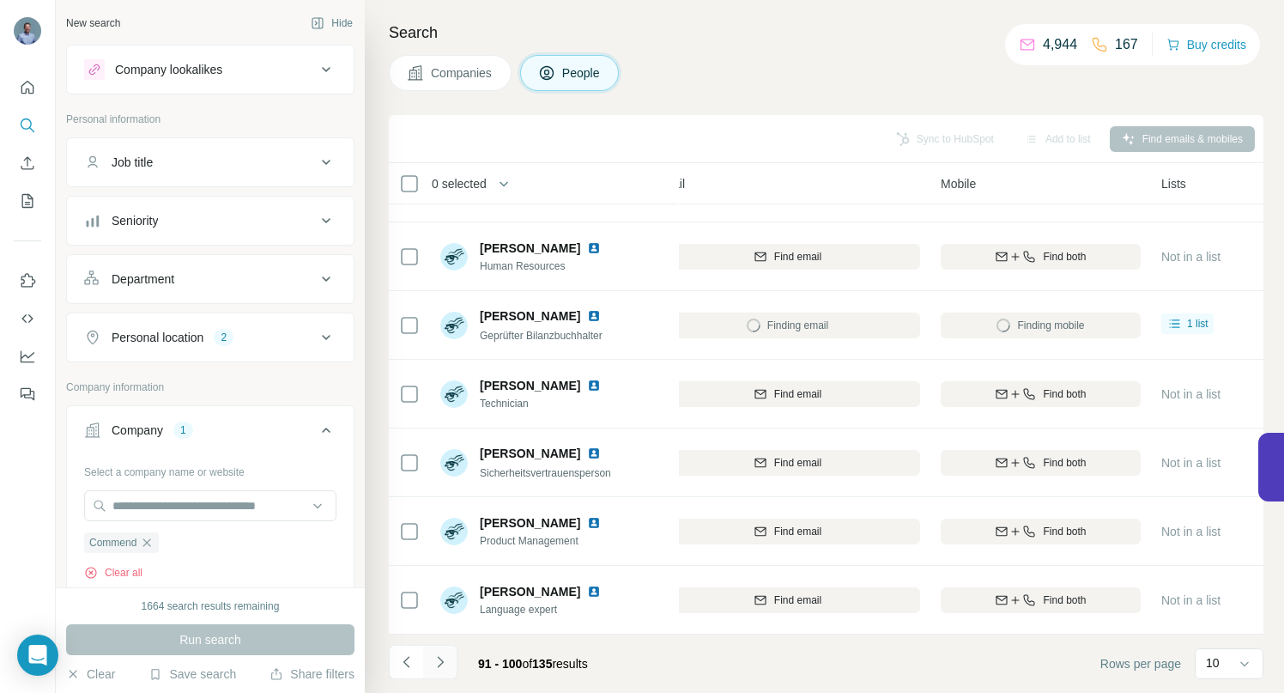
click at [445, 662] on icon "Navigate to next page" at bounding box center [440, 661] width 17 height 17
click at [445, 657] on icon "Navigate to next page" at bounding box center [440, 661] width 17 height 17
click at [449, 666] on button "Navigate to next page" at bounding box center [440, 662] width 34 height 34
click at [441, 662] on icon "Navigate to next page" at bounding box center [440, 661] width 6 height 11
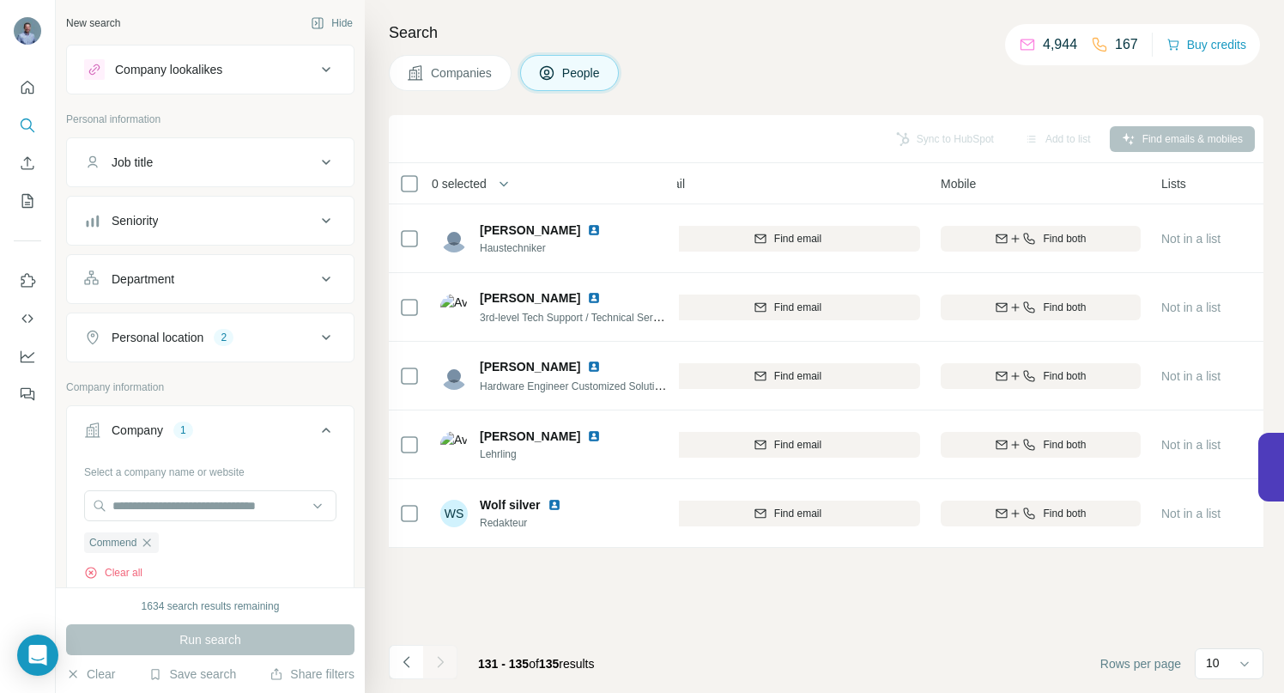
scroll to position [0, 225]
click at [406, 654] on icon "Navigate to previous page" at bounding box center [406, 661] width 17 height 17
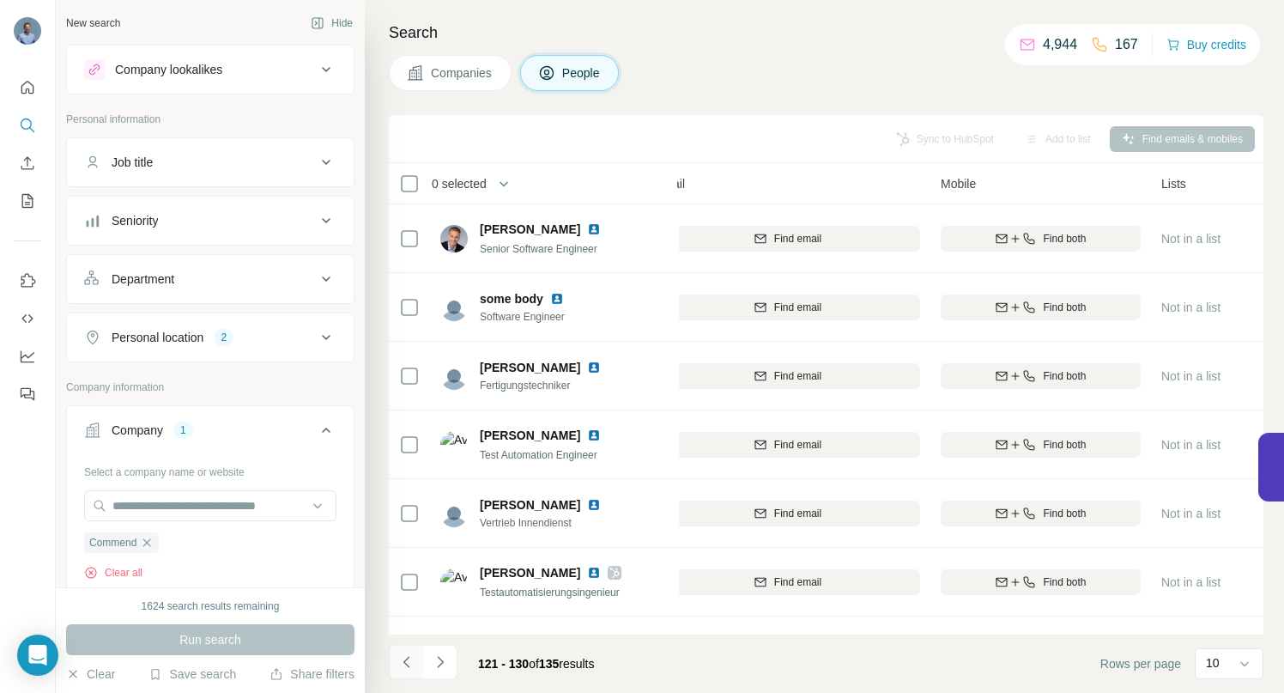
click at [406, 654] on icon "Navigate to previous page" at bounding box center [406, 661] width 17 height 17
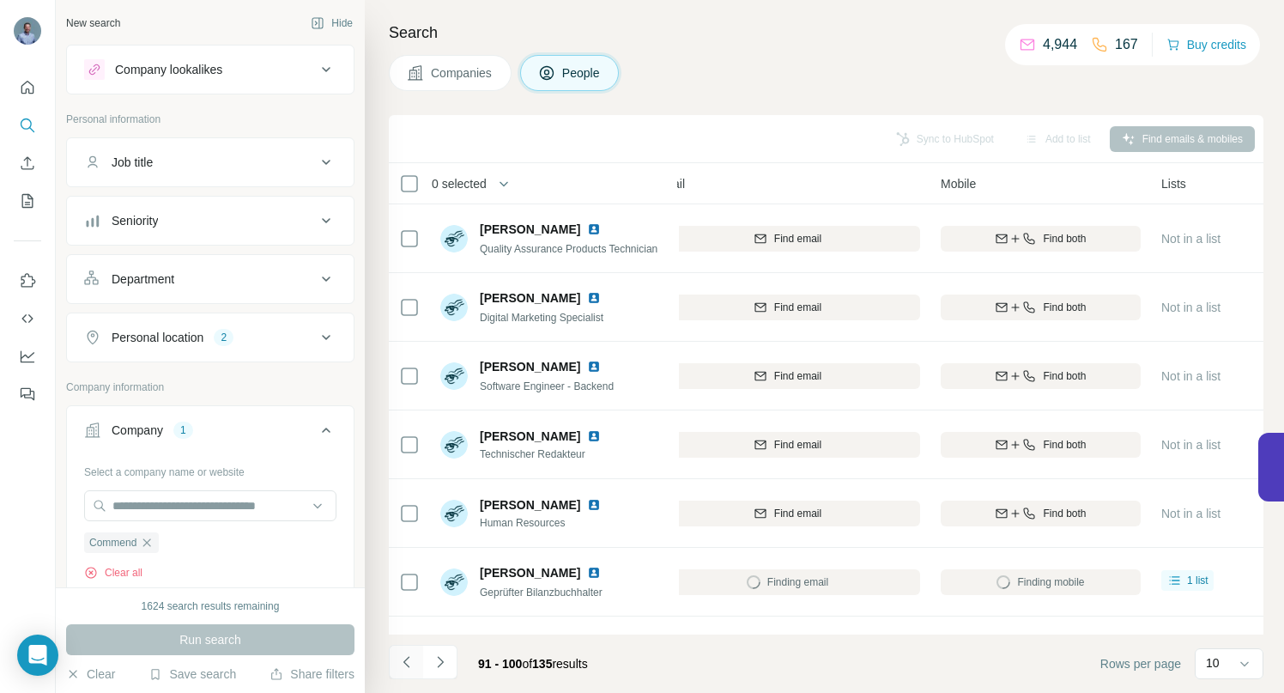
click at [406, 654] on icon "Navigate to previous page" at bounding box center [406, 661] width 17 height 17
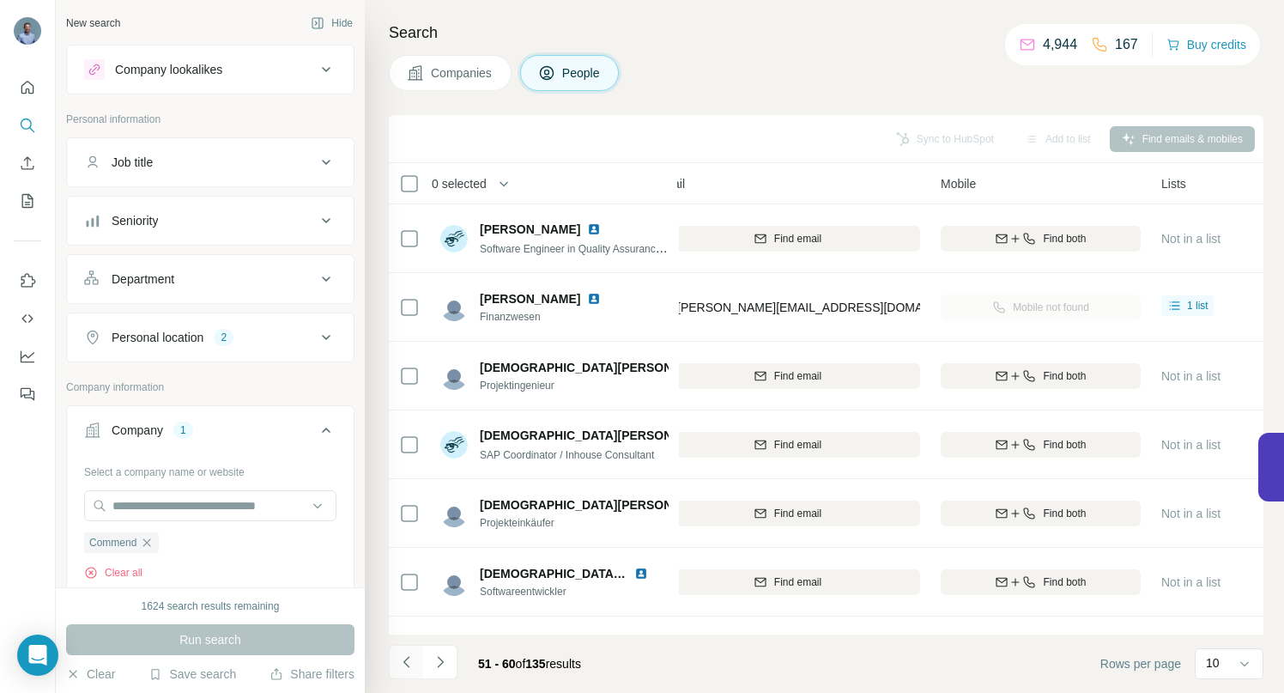
click at [406, 654] on icon "Navigate to previous page" at bounding box center [406, 661] width 17 height 17
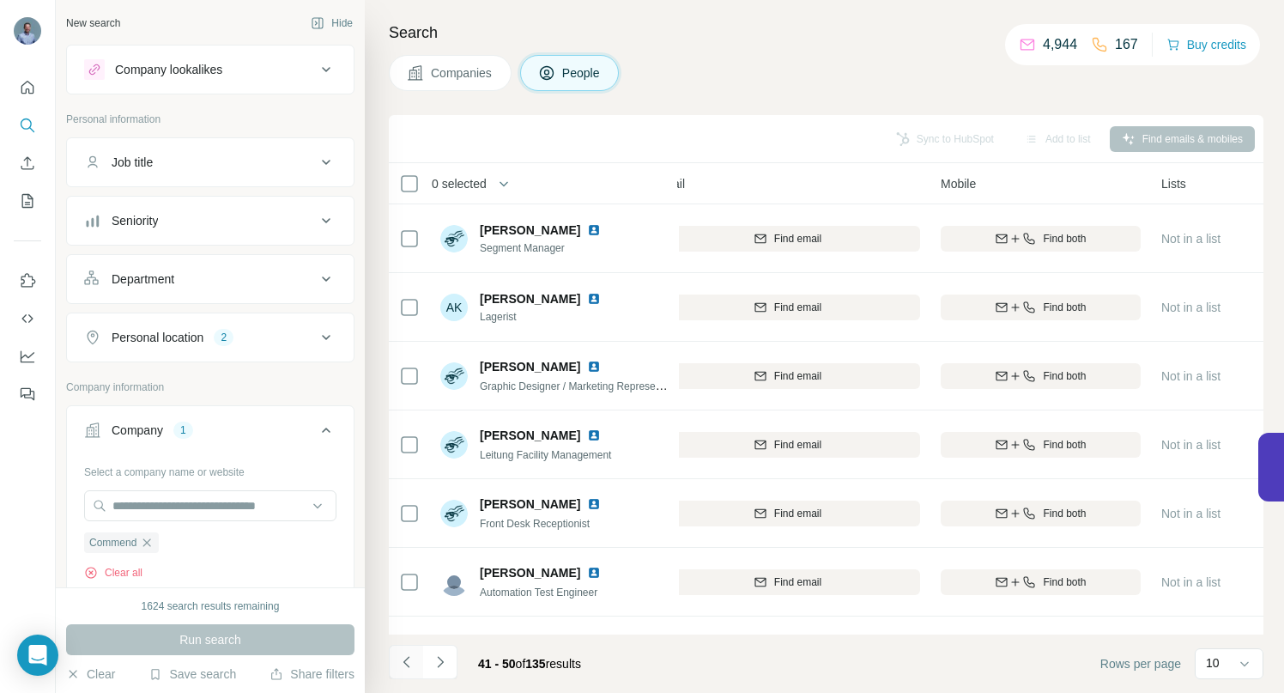
click at [406, 654] on icon "Navigate to previous page" at bounding box center [406, 661] width 17 height 17
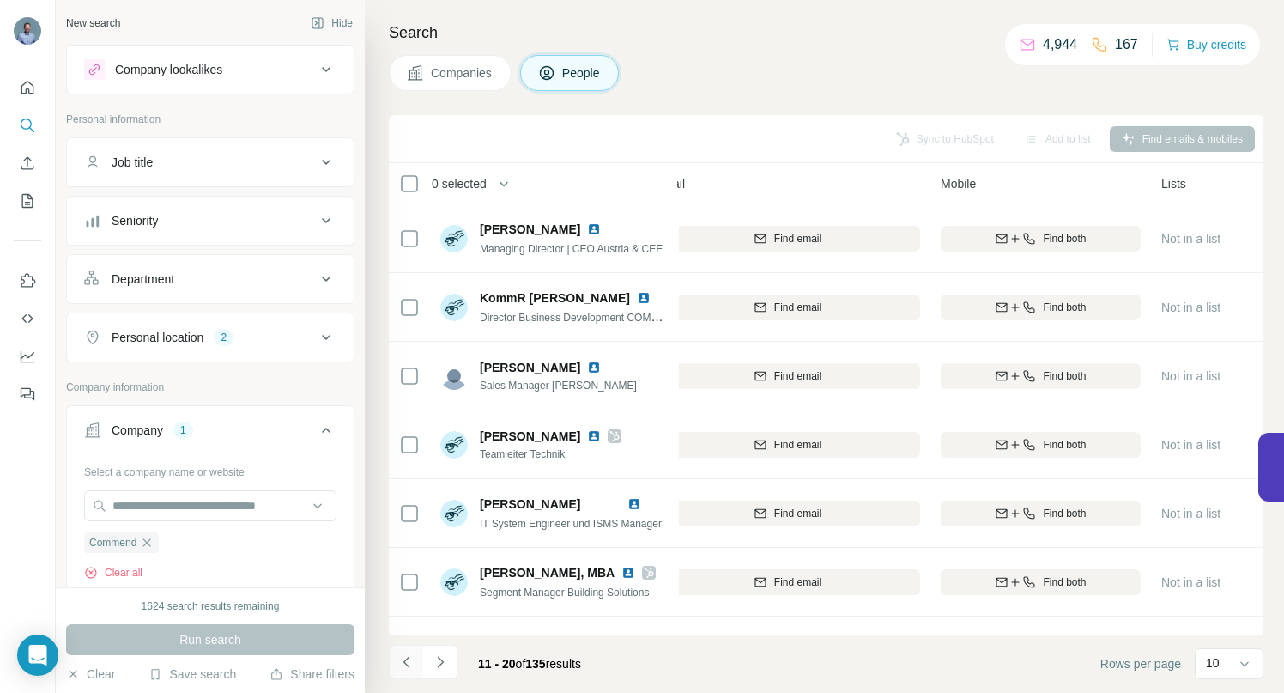
click at [406, 654] on icon "Navigate to previous page" at bounding box center [406, 661] width 17 height 17
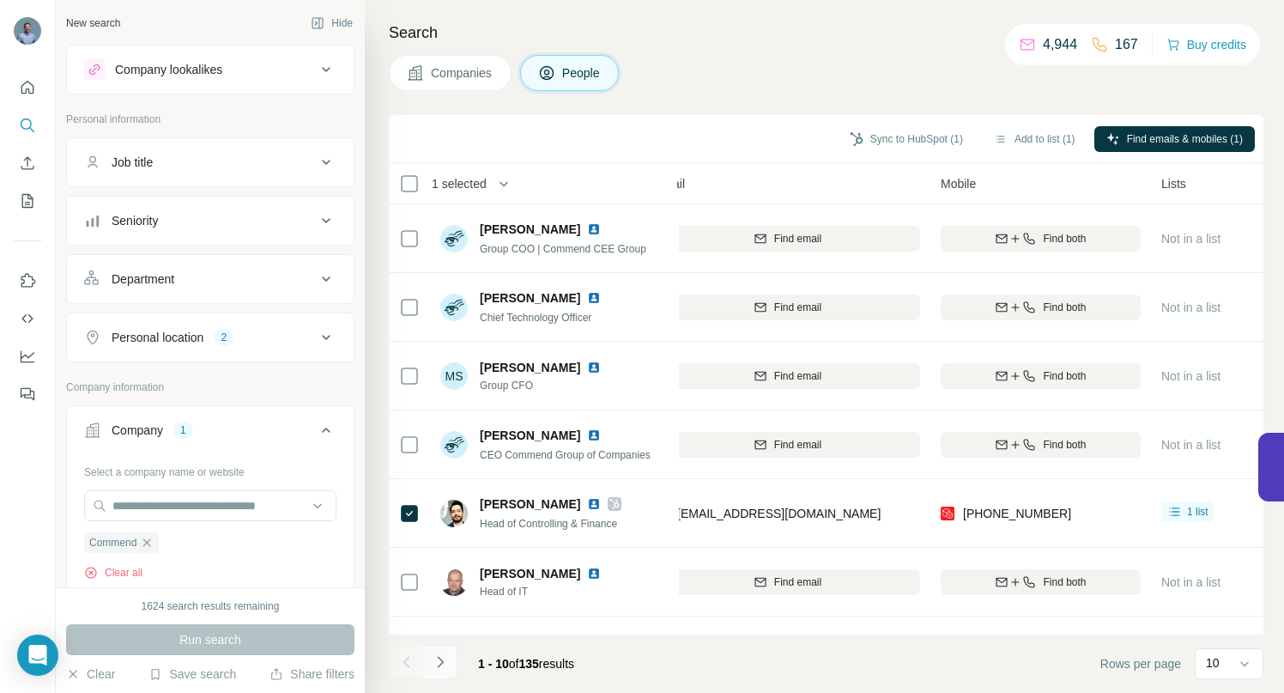
click at [441, 661] on icon "Navigate to next page" at bounding box center [440, 661] width 17 height 17
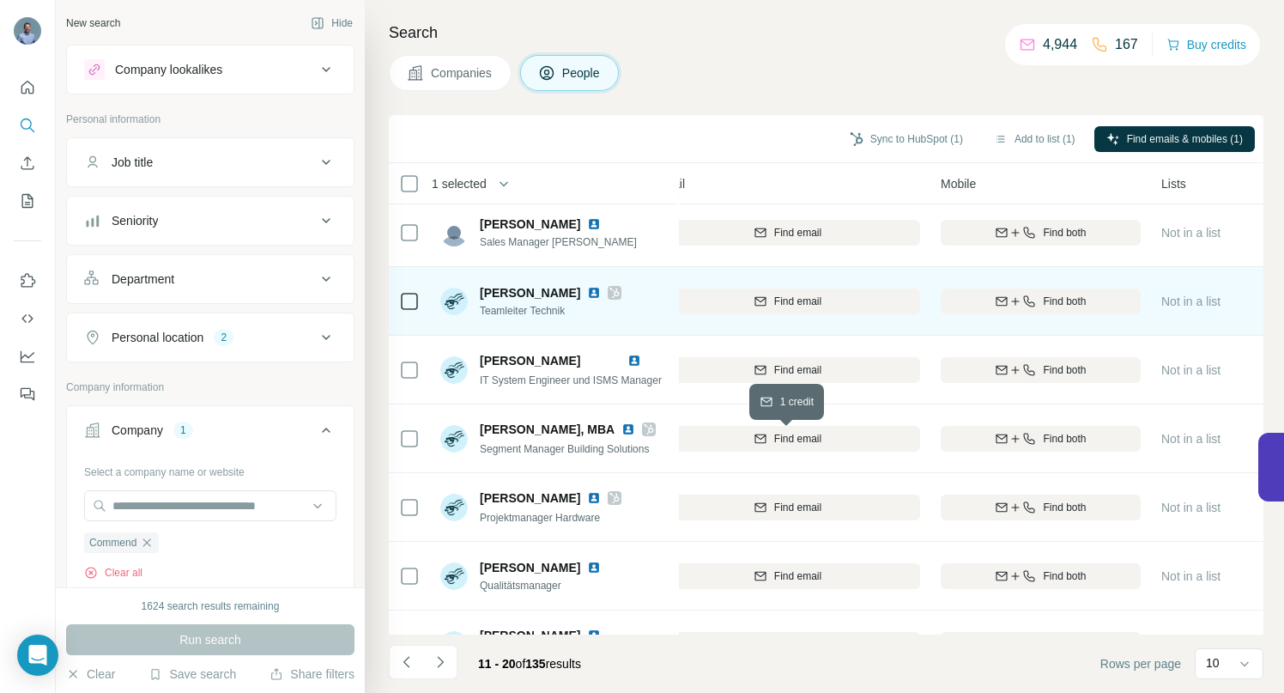
scroll to position [266, 225]
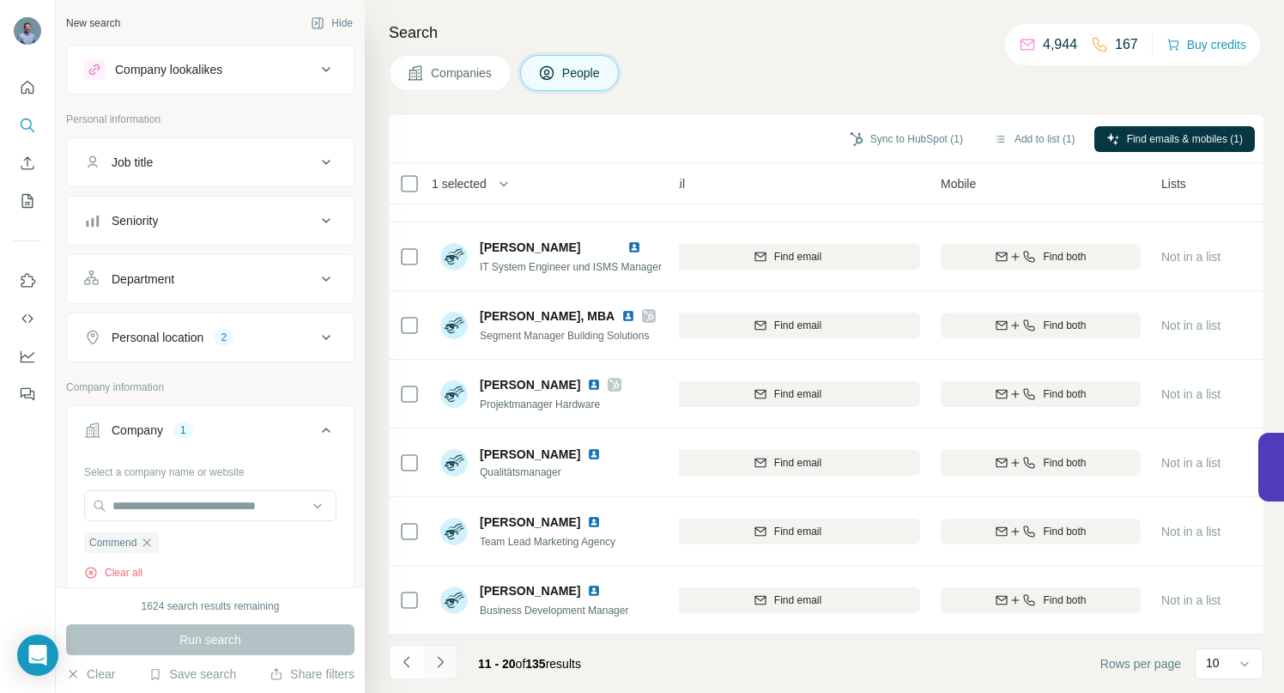
click at [443, 662] on icon "Navigate to next page" at bounding box center [440, 661] width 6 height 11
click at [440, 664] on icon "Navigate to next page" at bounding box center [440, 661] width 17 height 17
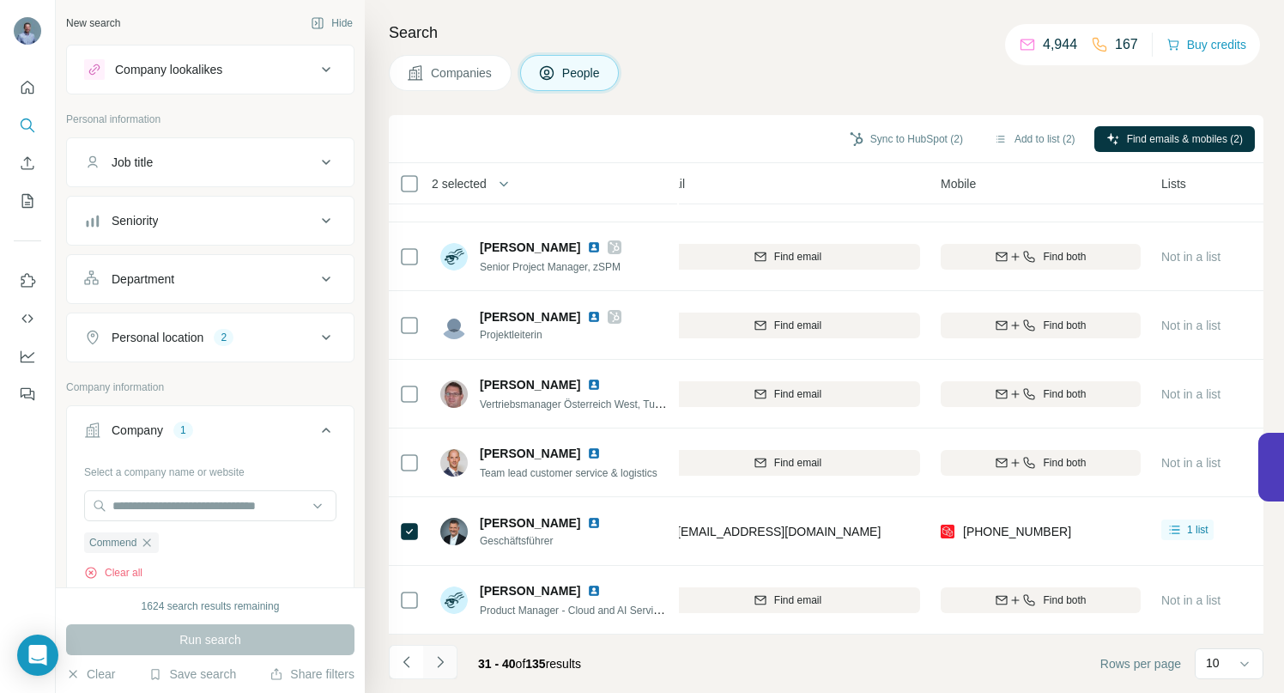
click at [439, 661] on icon "Navigate to next page" at bounding box center [440, 661] width 17 height 17
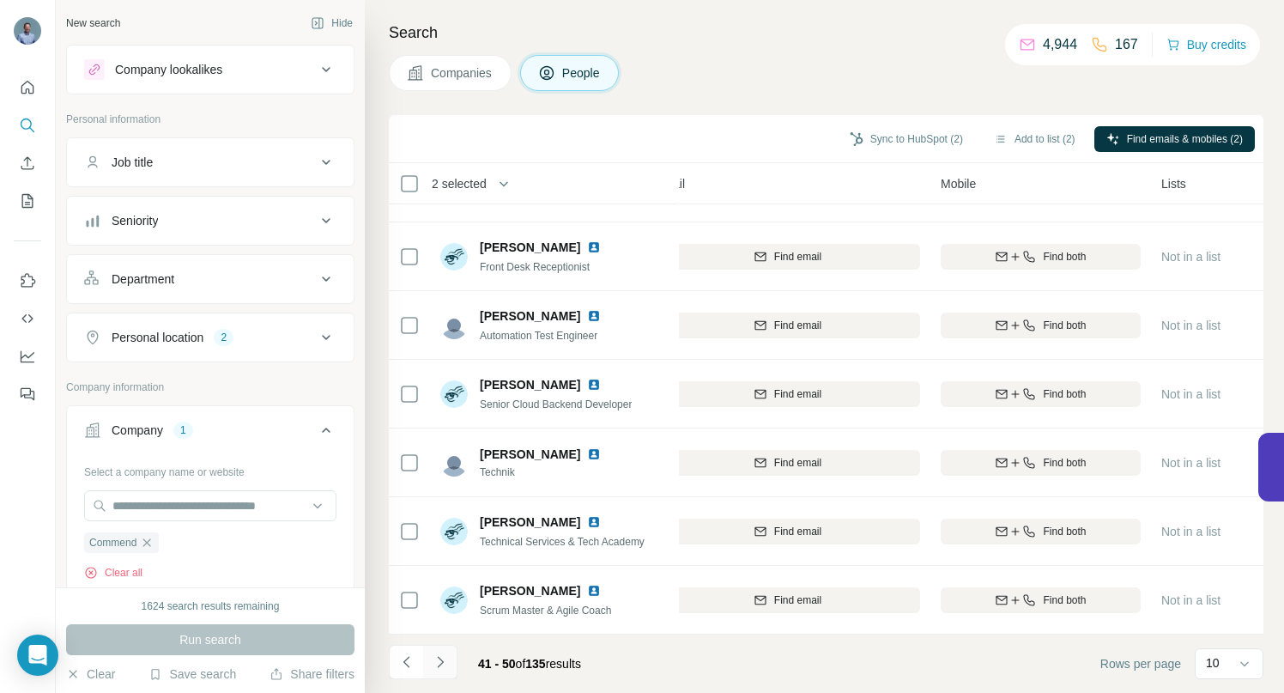
click at [444, 662] on icon "Navigate to next page" at bounding box center [440, 661] width 17 height 17
click at [445, 657] on icon "Navigate to next page" at bounding box center [440, 661] width 17 height 17
click at [444, 657] on icon "Navigate to next page" at bounding box center [440, 661] width 17 height 17
click at [440, 658] on icon "Navigate to next page" at bounding box center [440, 661] width 6 height 11
click at [443, 661] on icon "Navigate to next page" at bounding box center [440, 661] width 17 height 17
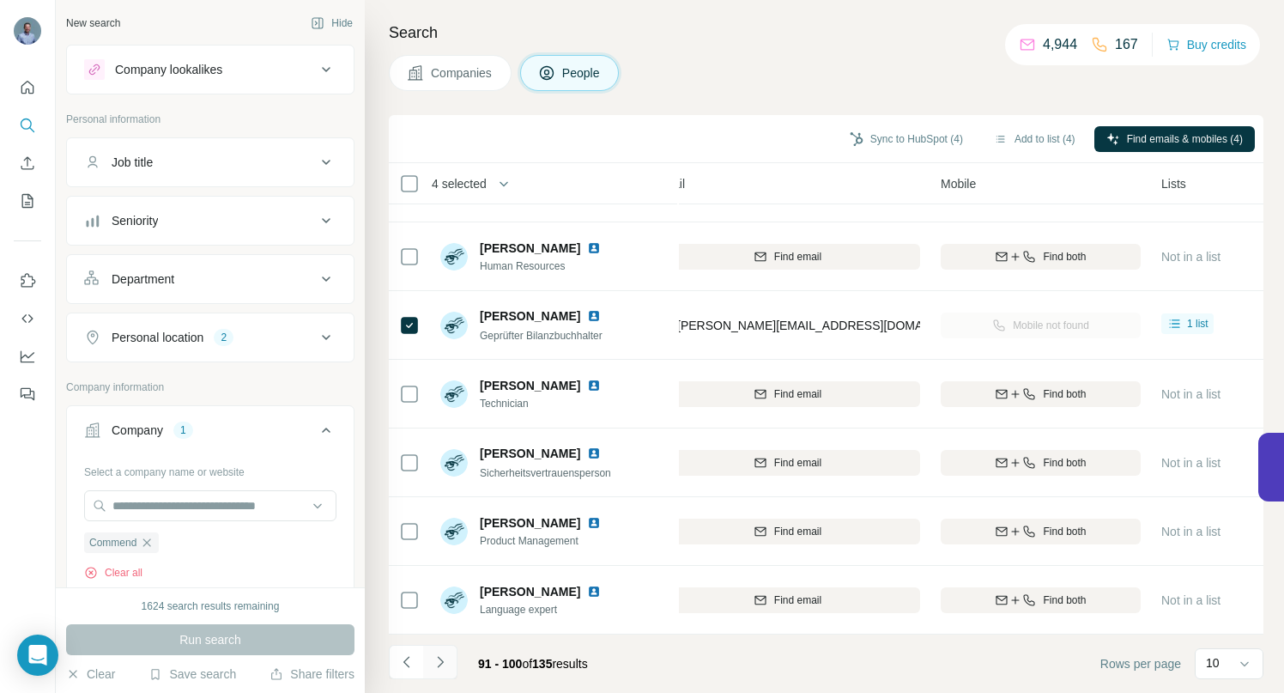
click at [437, 663] on icon "Navigate to next page" at bounding box center [440, 661] width 17 height 17
click at [441, 659] on icon "Navigate to next page" at bounding box center [440, 661] width 17 height 17
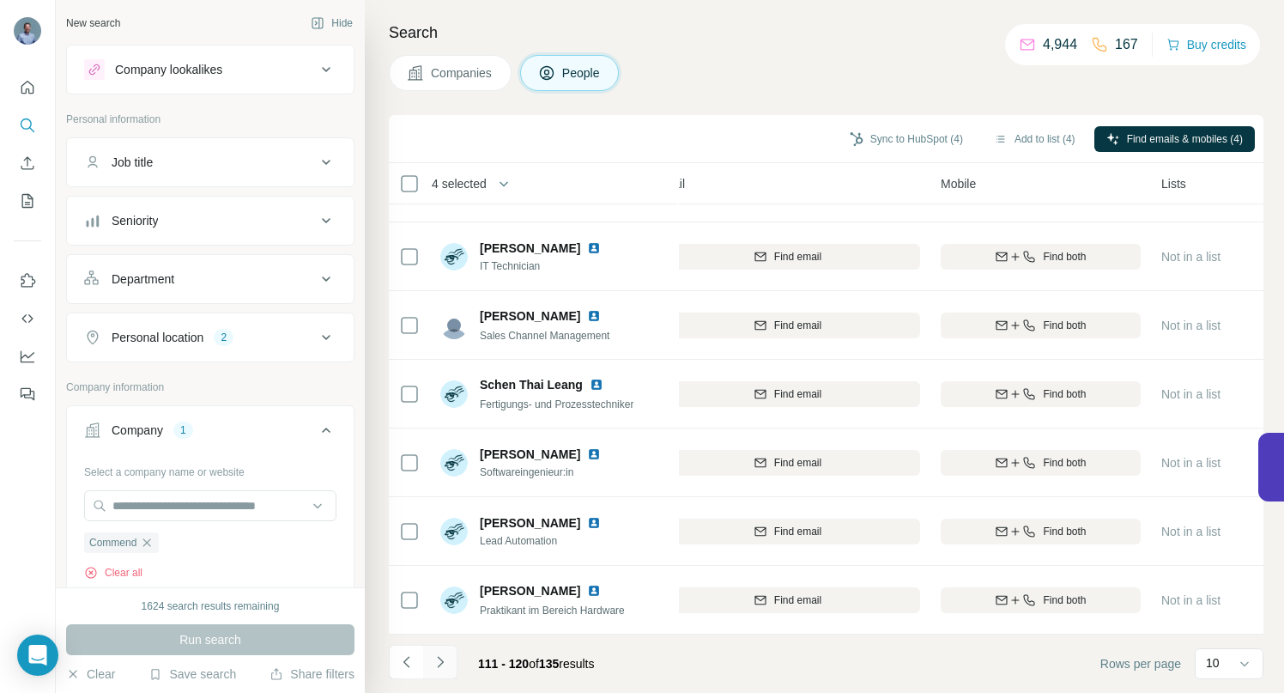
click at [442, 660] on icon "Navigate to next page" at bounding box center [440, 661] width 17 height 17
click at [443, 663] on icon "Navigate to next page" at bounding box center [440, 661] width 17 height 17
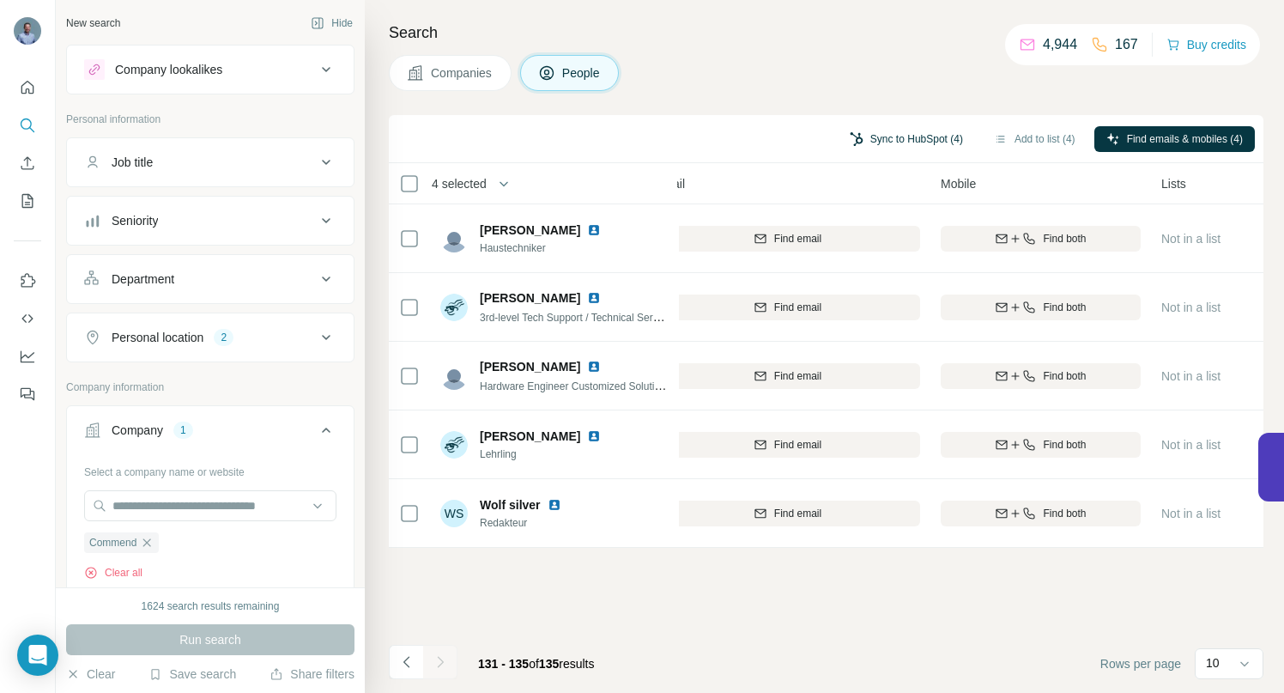
click at [909, 139] on button "Sync to HubSpot (4)" at bounding box center [906, 139] width 137 height 26
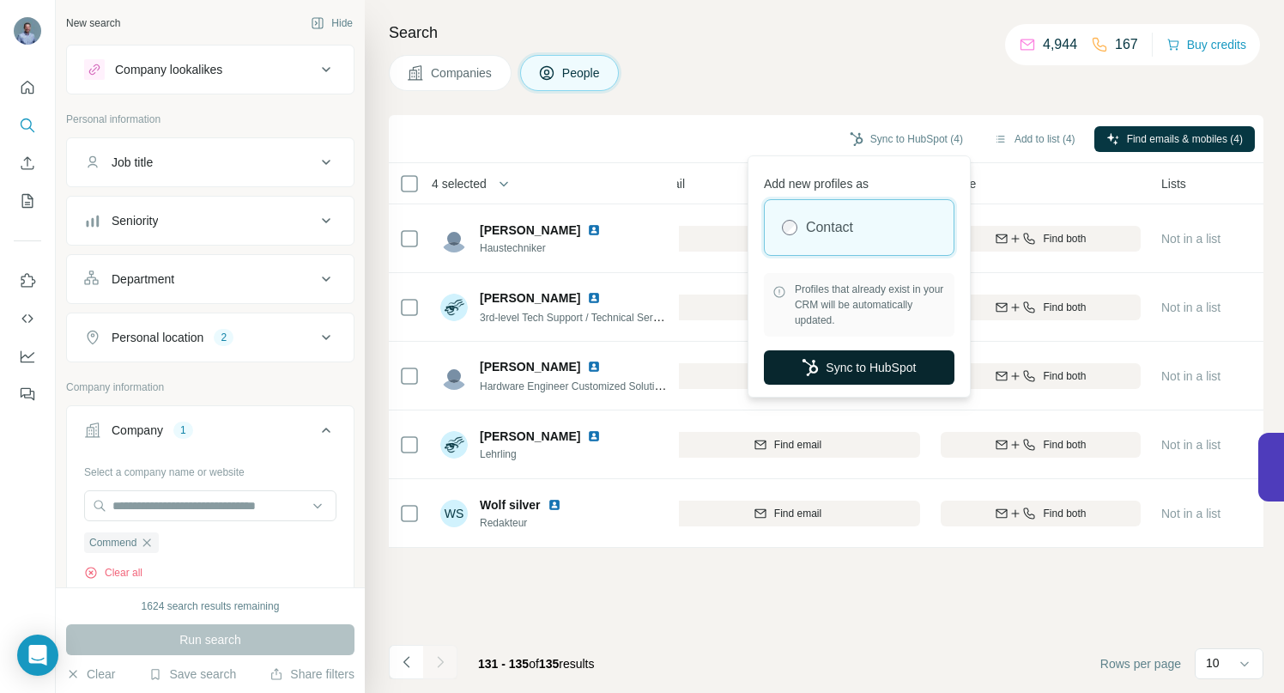
click at [833, 366] on button "Sync to HubSpot" at bounding box center [859, 367] width 191 height 34
